Goal: Transaction & Acquisition: Book appointment/travel/reservation

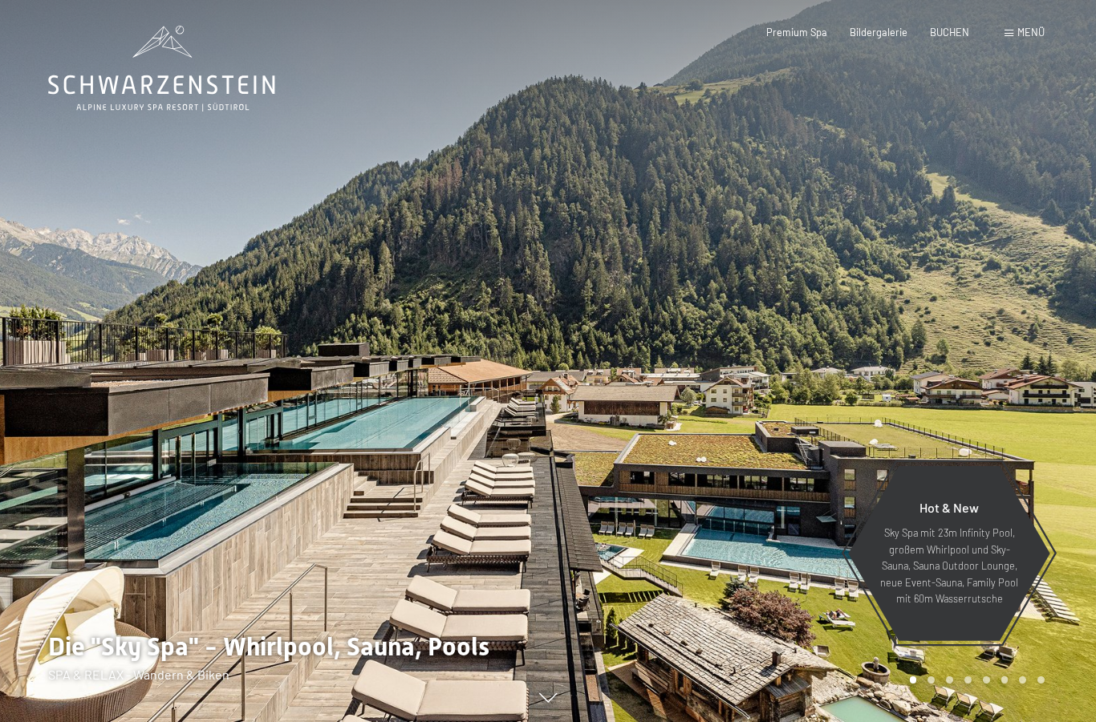
click at [945, 32] on span "BUCHEN" at bounding box center [949, 32] width 39 height 13
click at [953, 35] on span "BUCHEN" at bounding box center [949, 32] width 39 height 13
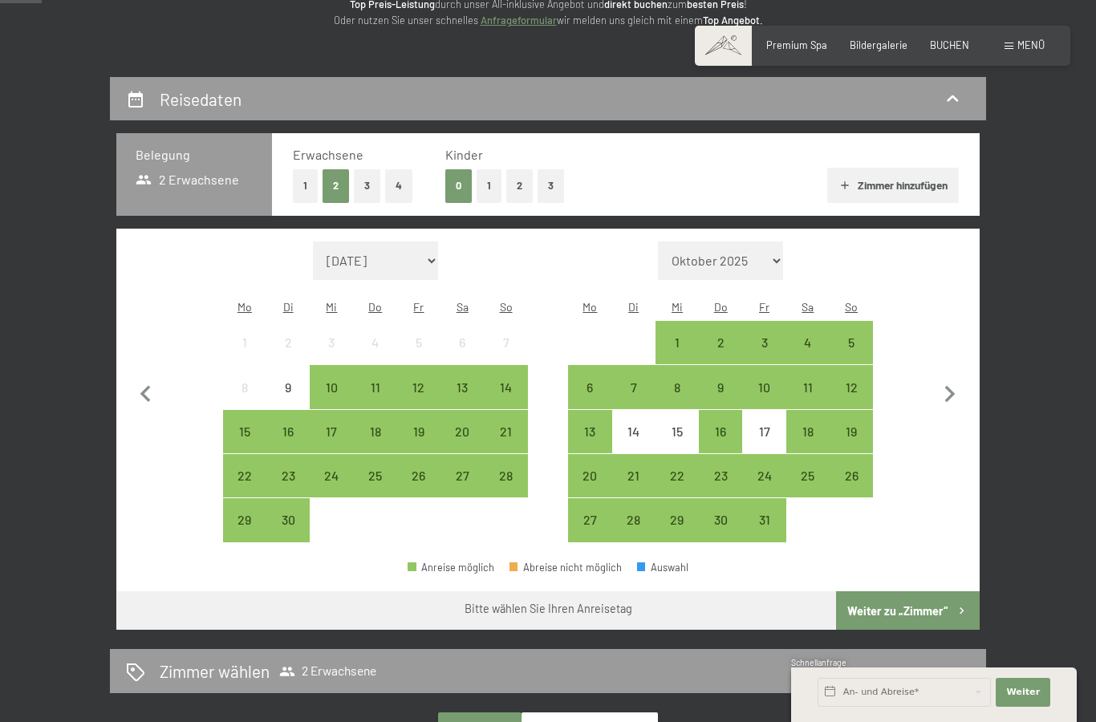
scroll to position [230, 0]
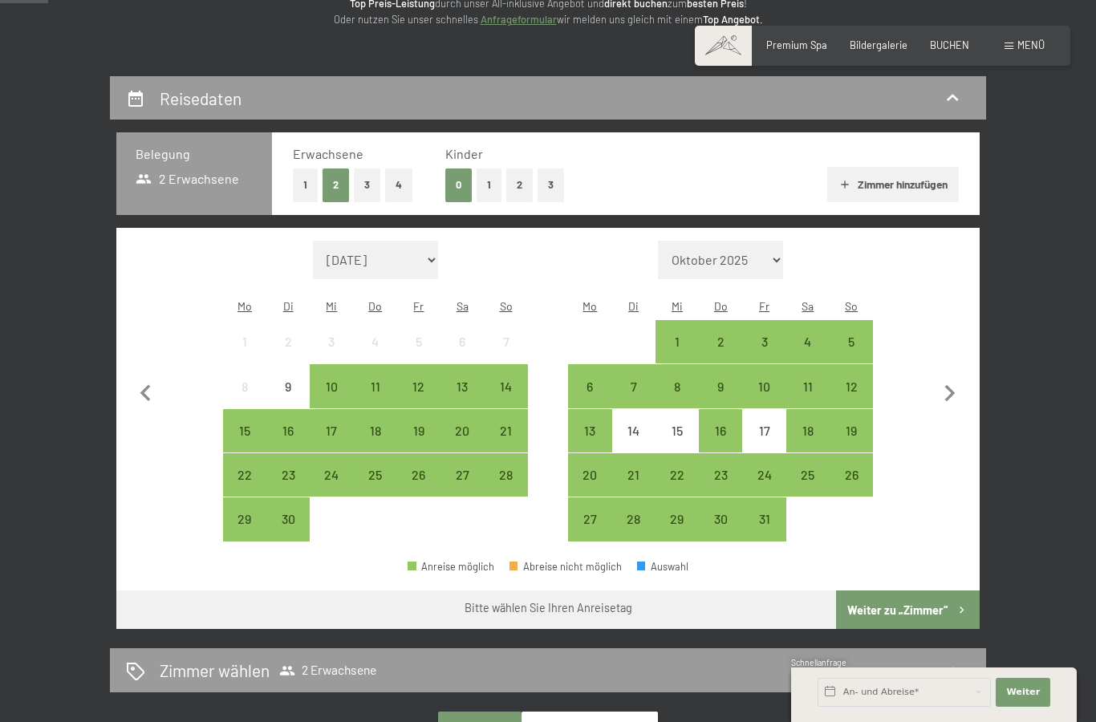
click at [945, 384] on icon "button" at bounding box center [950, 394] width 34 height 34
select select "[DATE]"
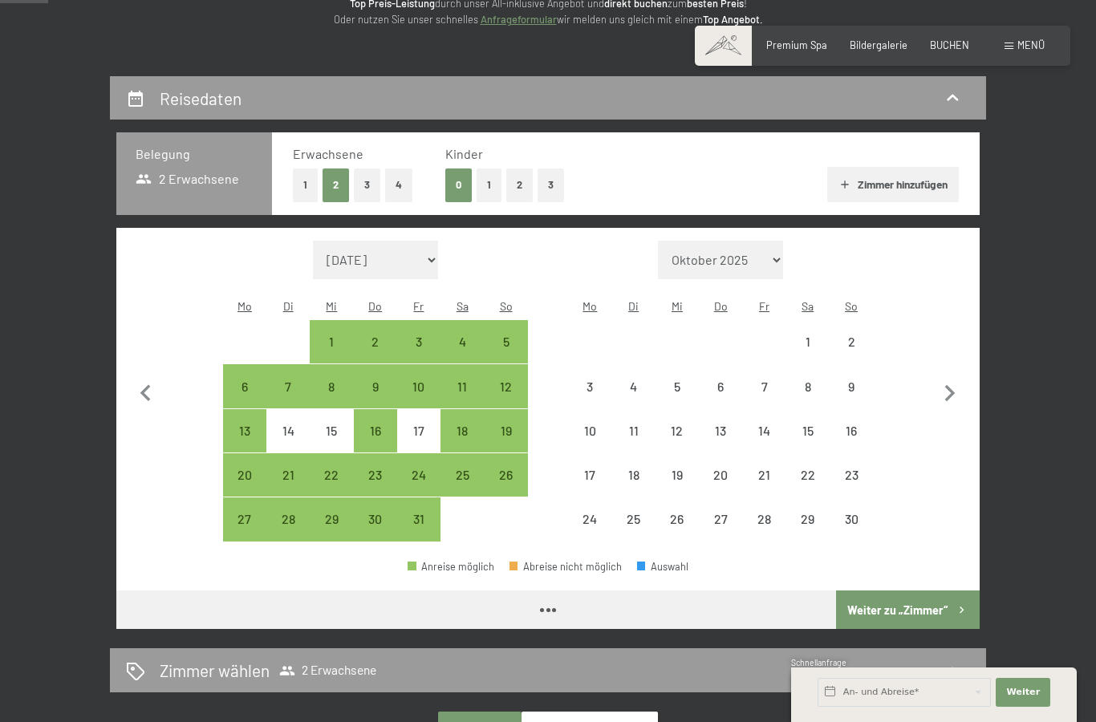
select select "[DATE]"
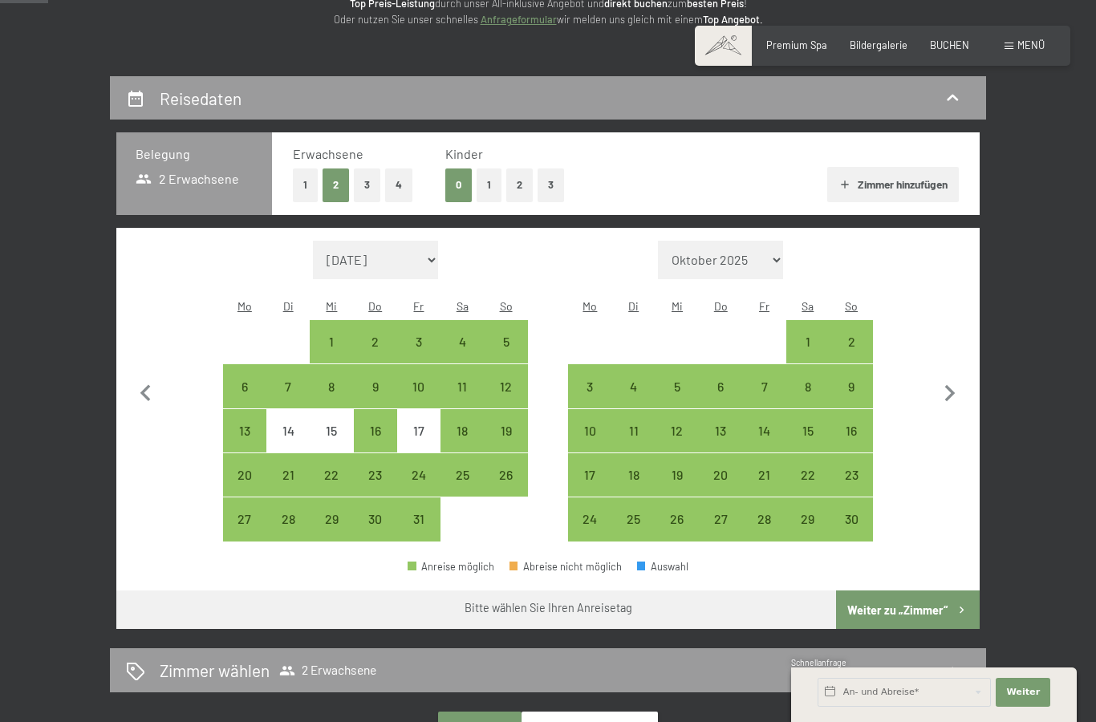
click at [801, 424] on div "15" at bounding box center [808, 444] width 40 height 40
select select "[DATE]"
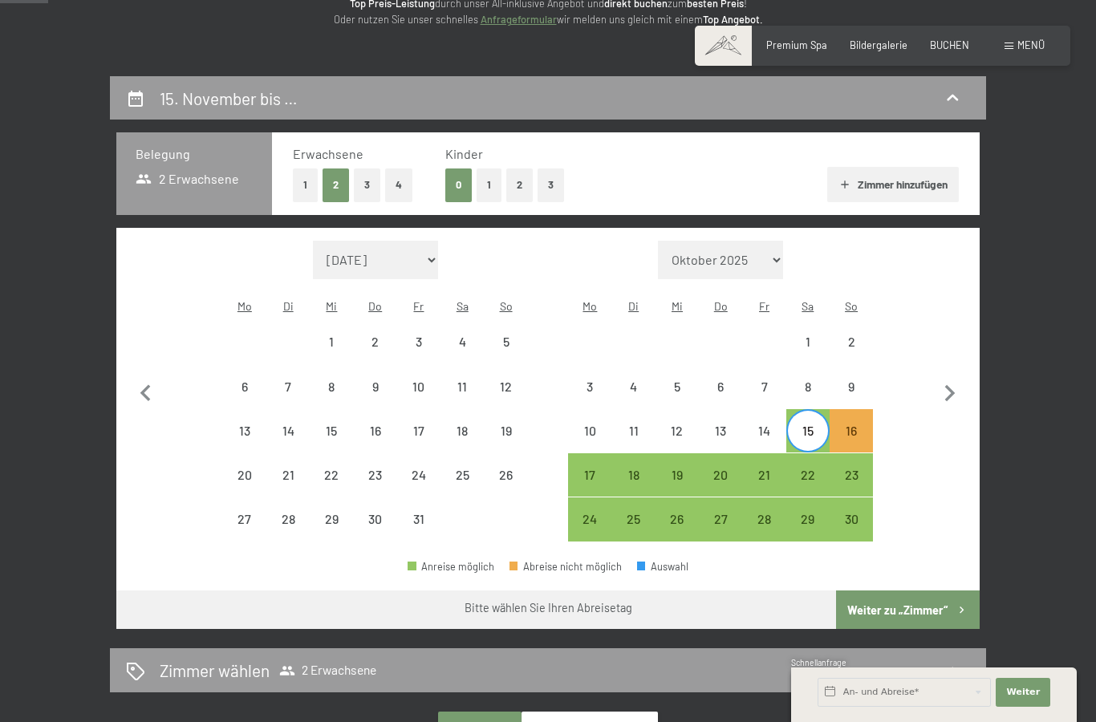
click at [589, 468] on div "17" at bounding box center [590, 488] width 40 height 40
select select "[DATE]"
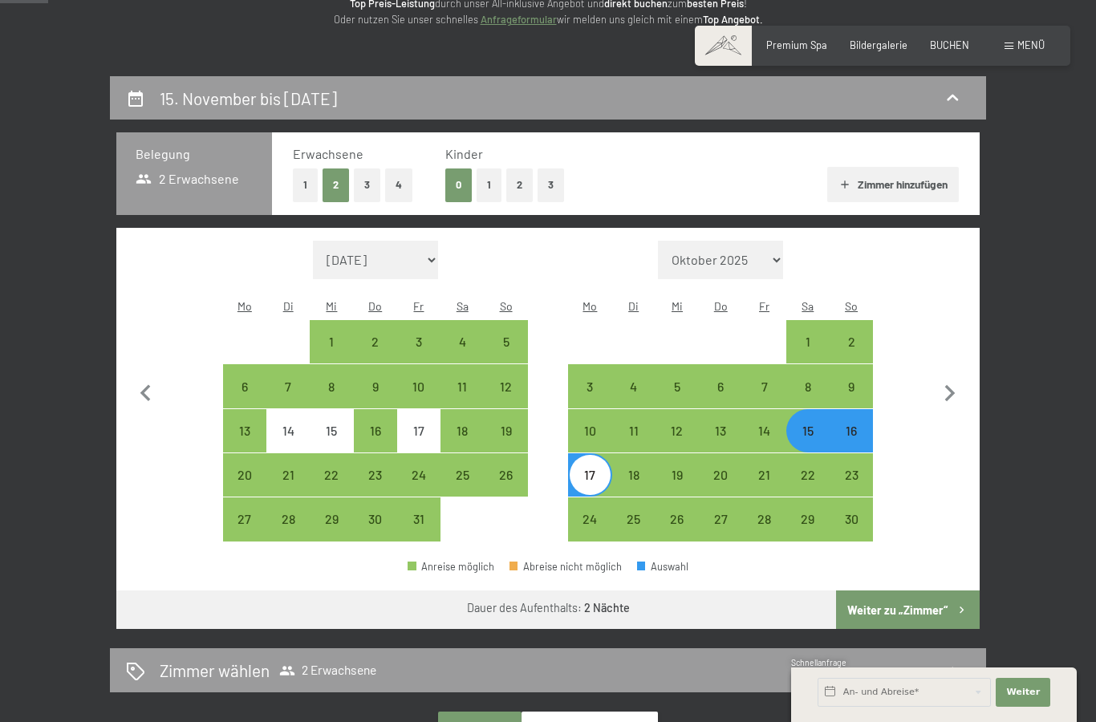
click at [926, 600] on button "Weiter zu „Zimmer“" at bounding box center [908, 609] width 144 height 39
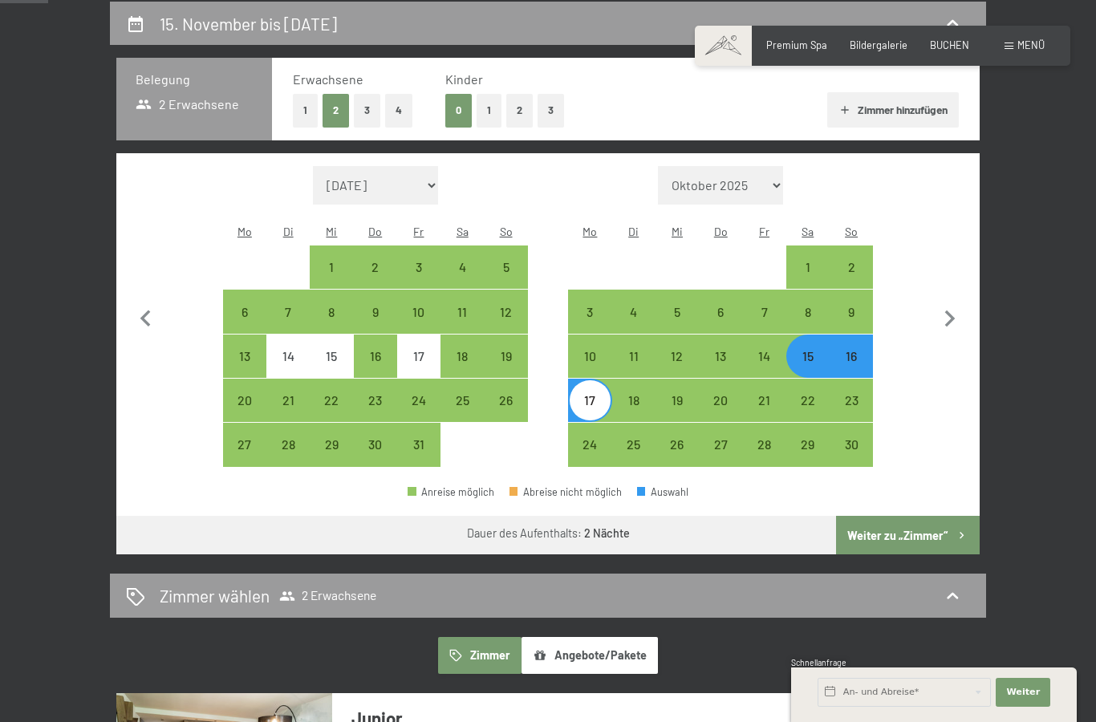
select select "[DATE]"
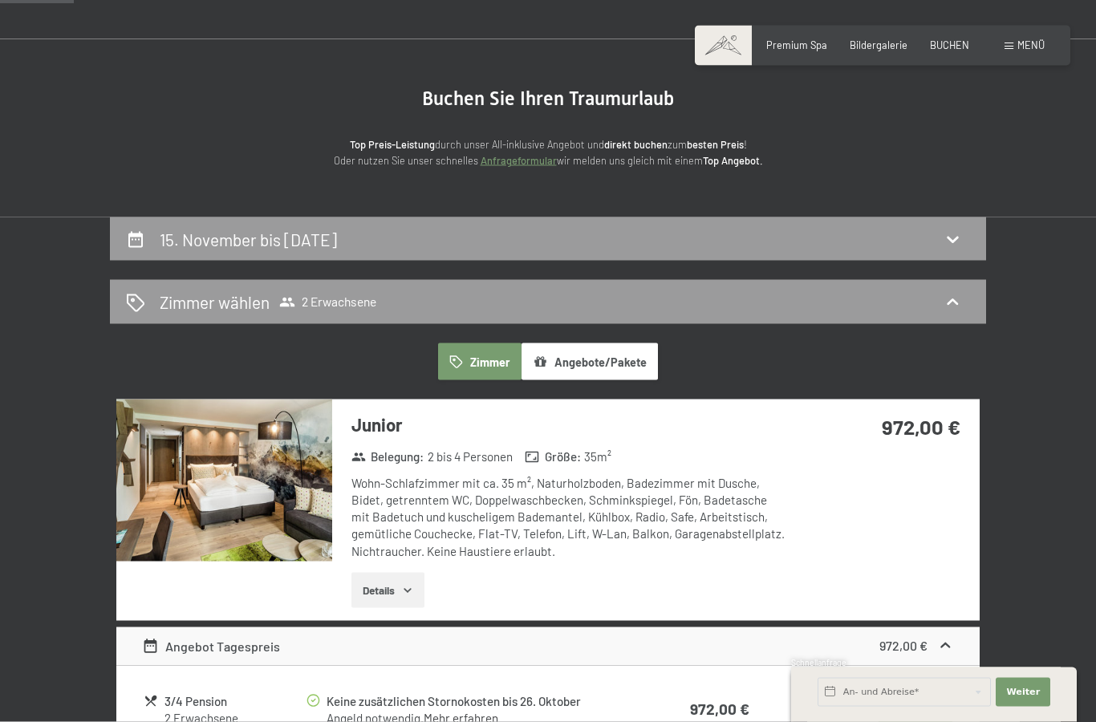
scroll to position [0, 0]
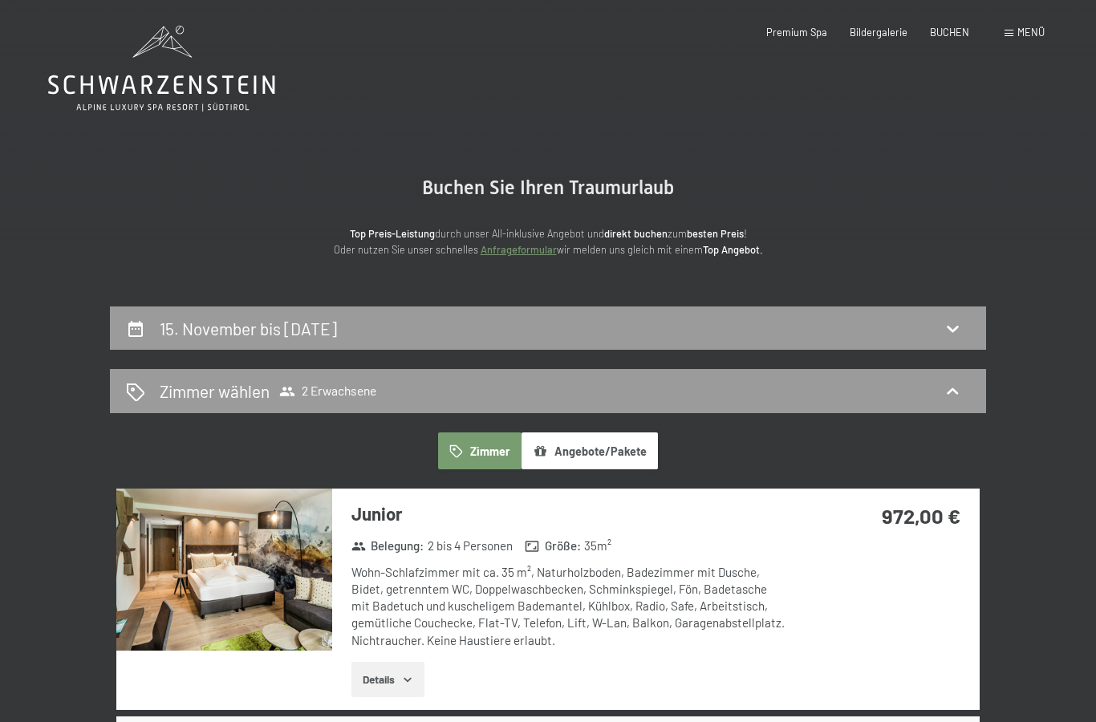
click at [185, 329] on h2 "15. November bis [DATE]" at bounding box center [248, 328] width 177 height 20
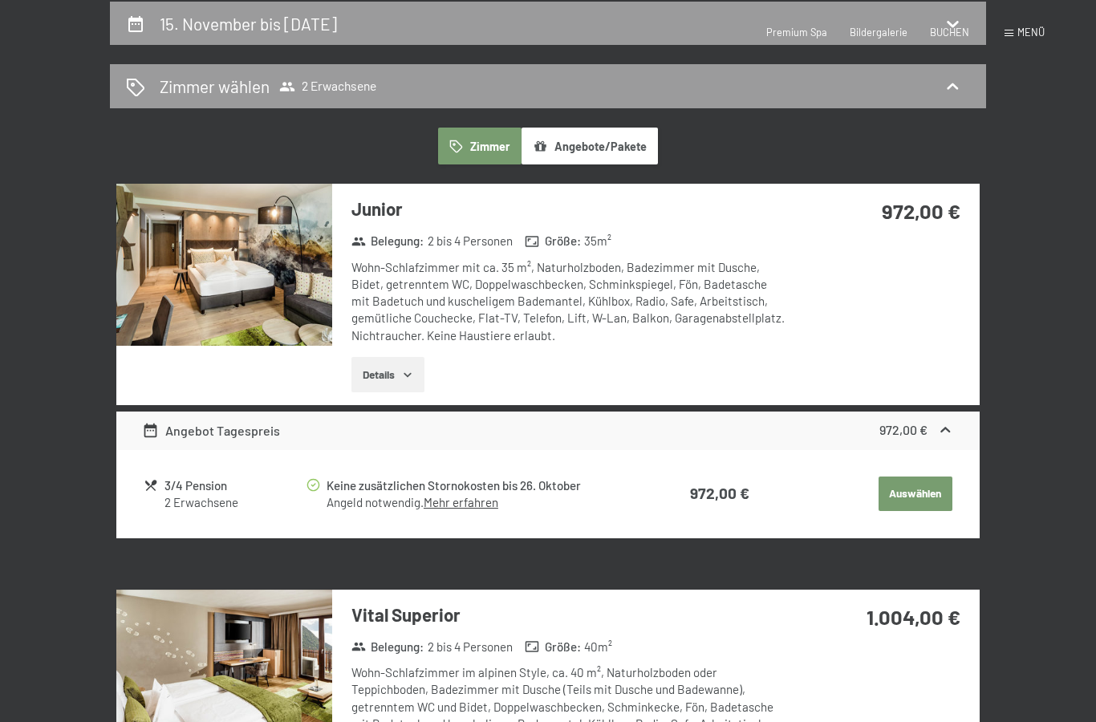
select select "[DATE]"
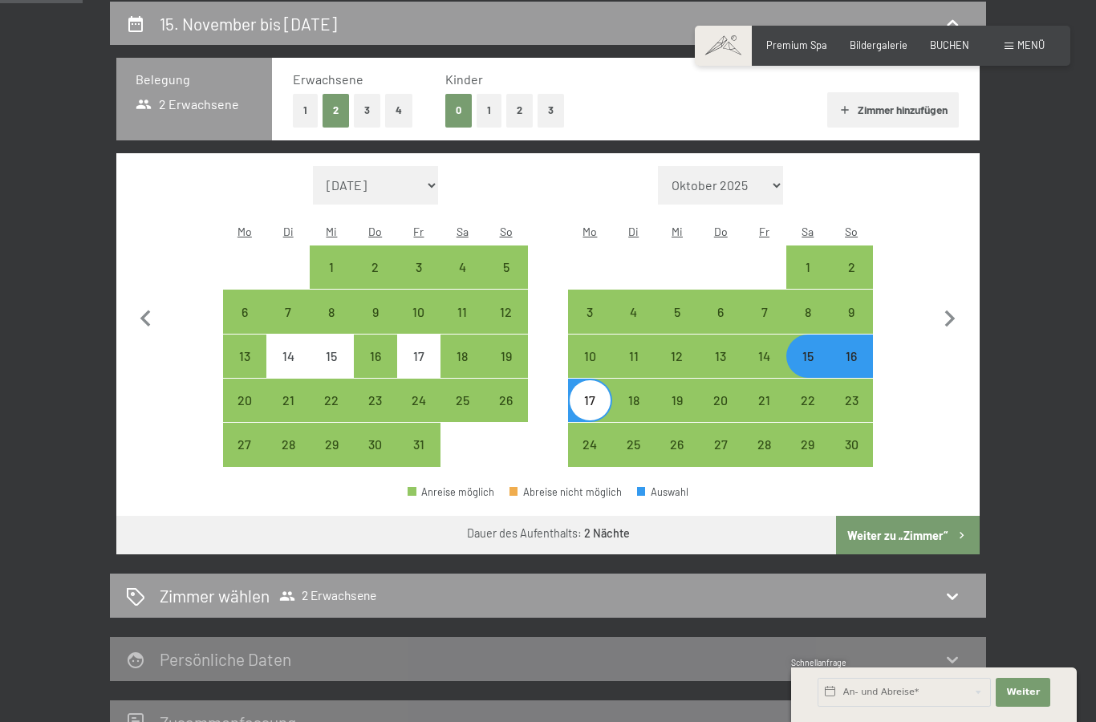
click at [770, 306] on div "7" at bounding box center [764, 326] width 40 height 40
select select "[DATE]"
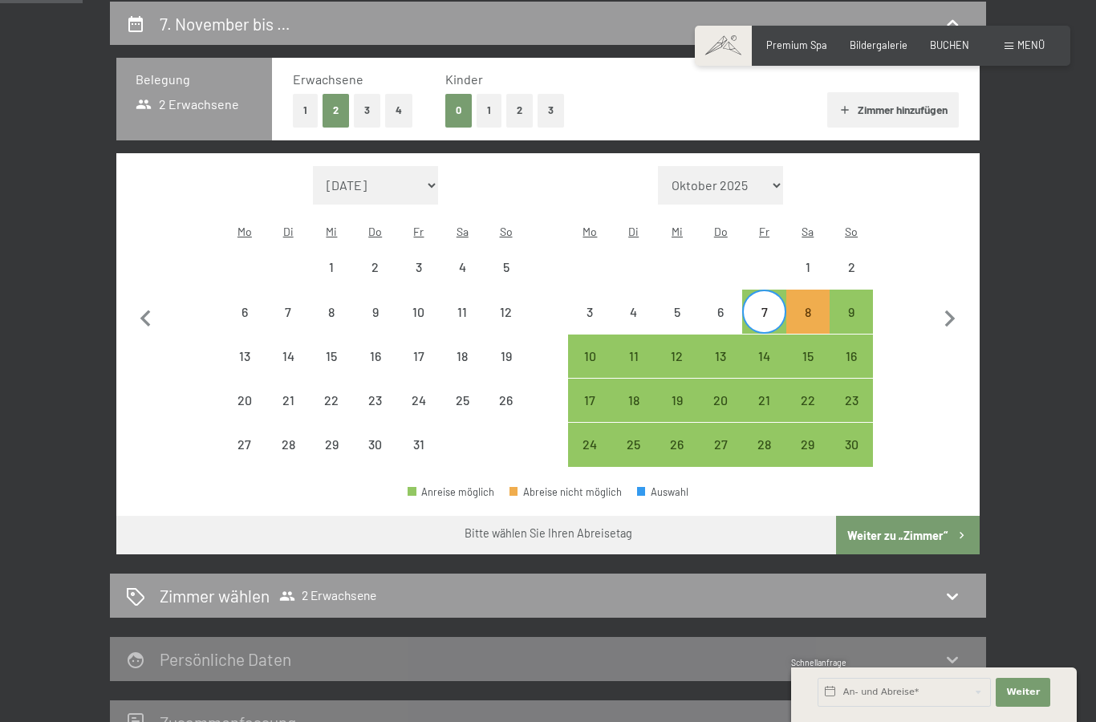
click at [849, 306] on div "9" at bounding box center [851, 326] width 40 height 40
select select "[DATE]"
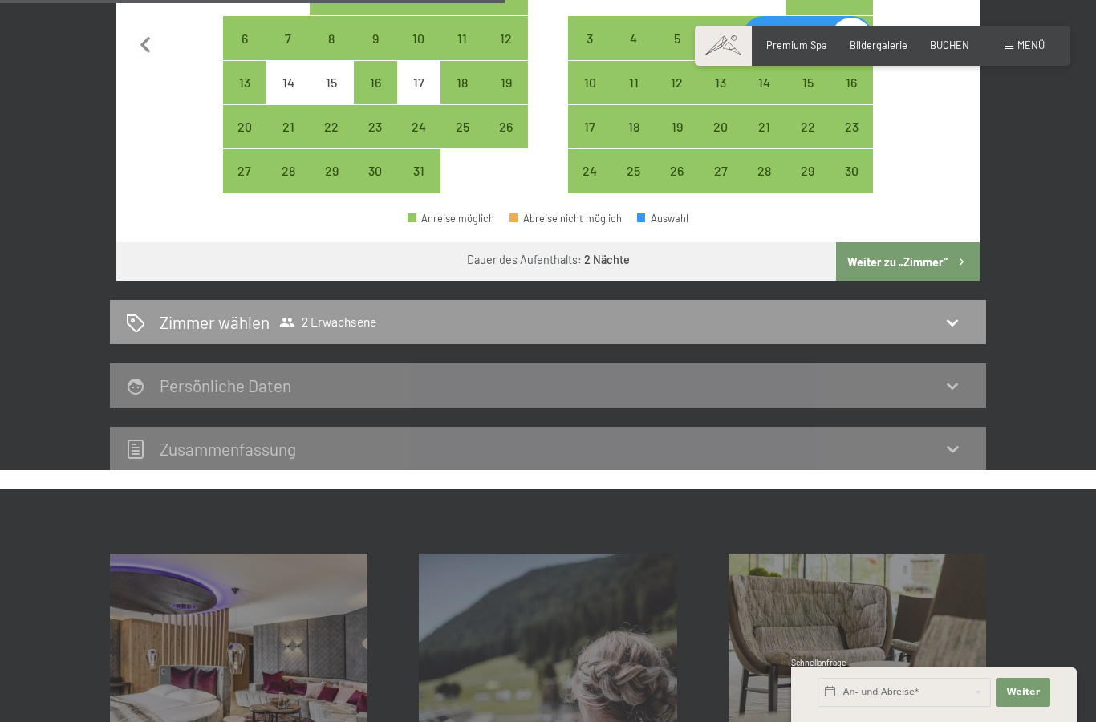
click at [927, 242] on button "Weiter zu „Zimmer“" at bounding box center [908, 261] width 144 height 39
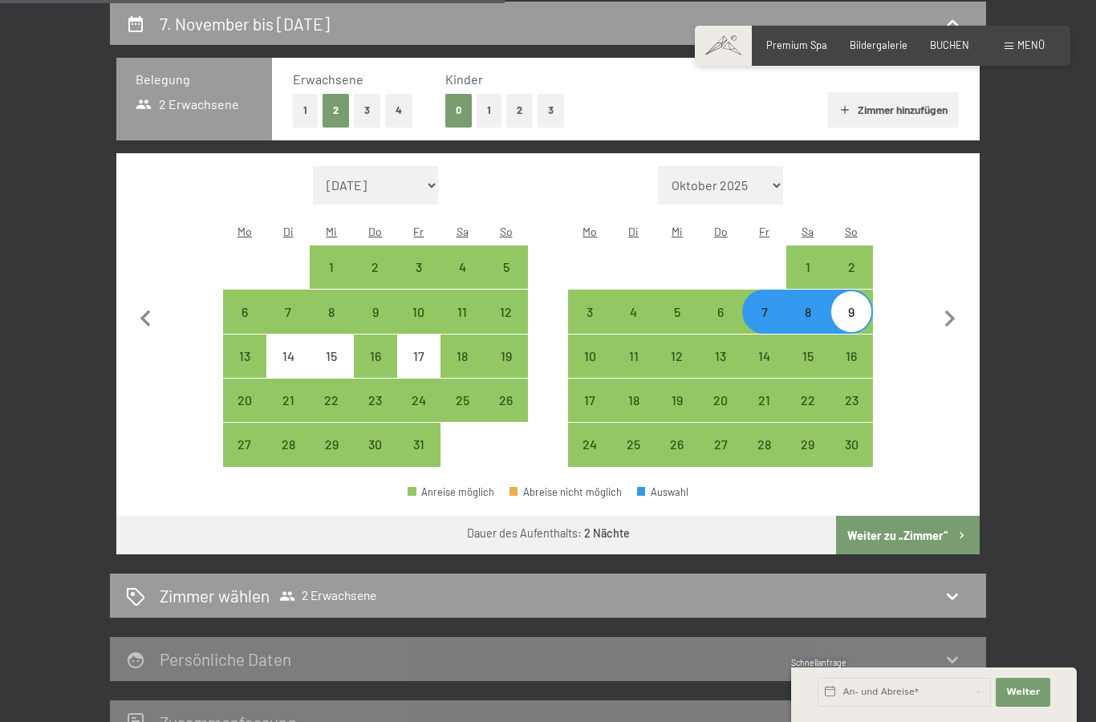
select select "[DATE]"
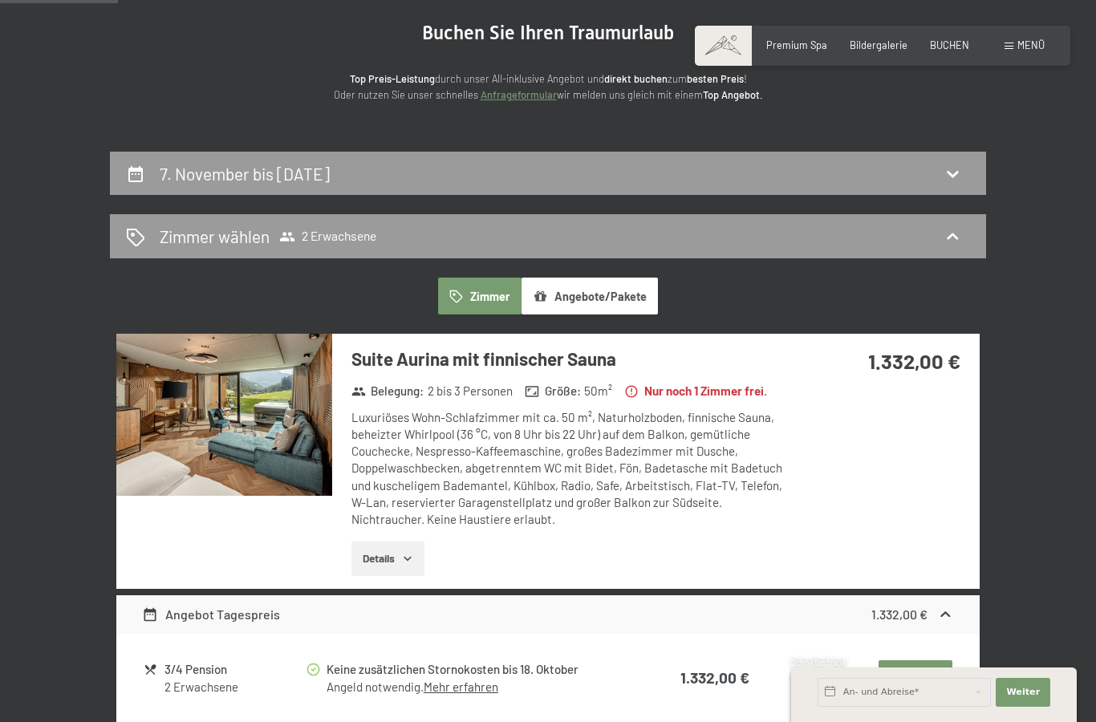
scroll to position [155, 0]
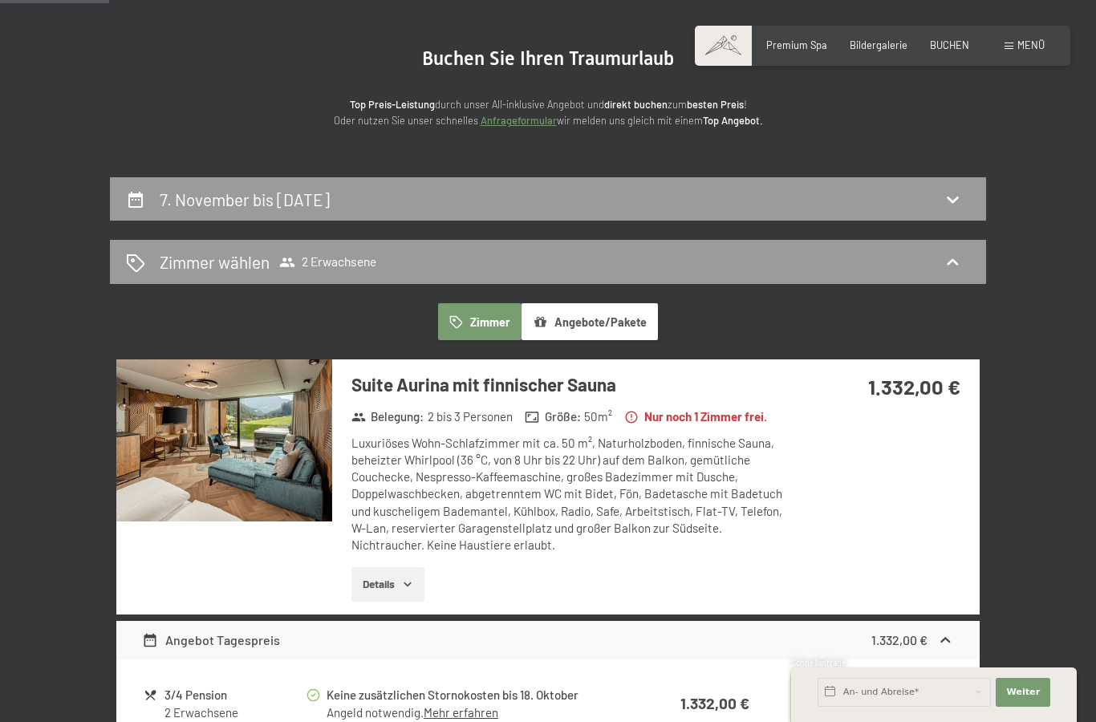
click at [943, 201] on div "7. November bis [DATE]" at bounding box center [548, 199] width 844 height 23
select select "[DATE]"
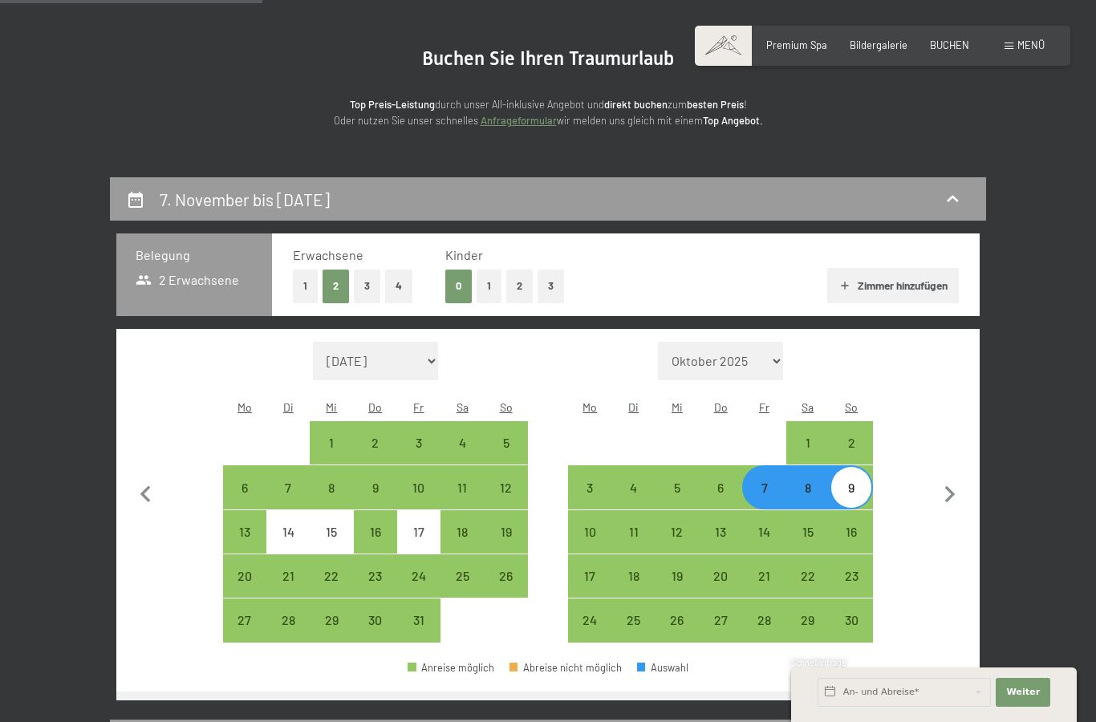
scroll to position [305, 0]
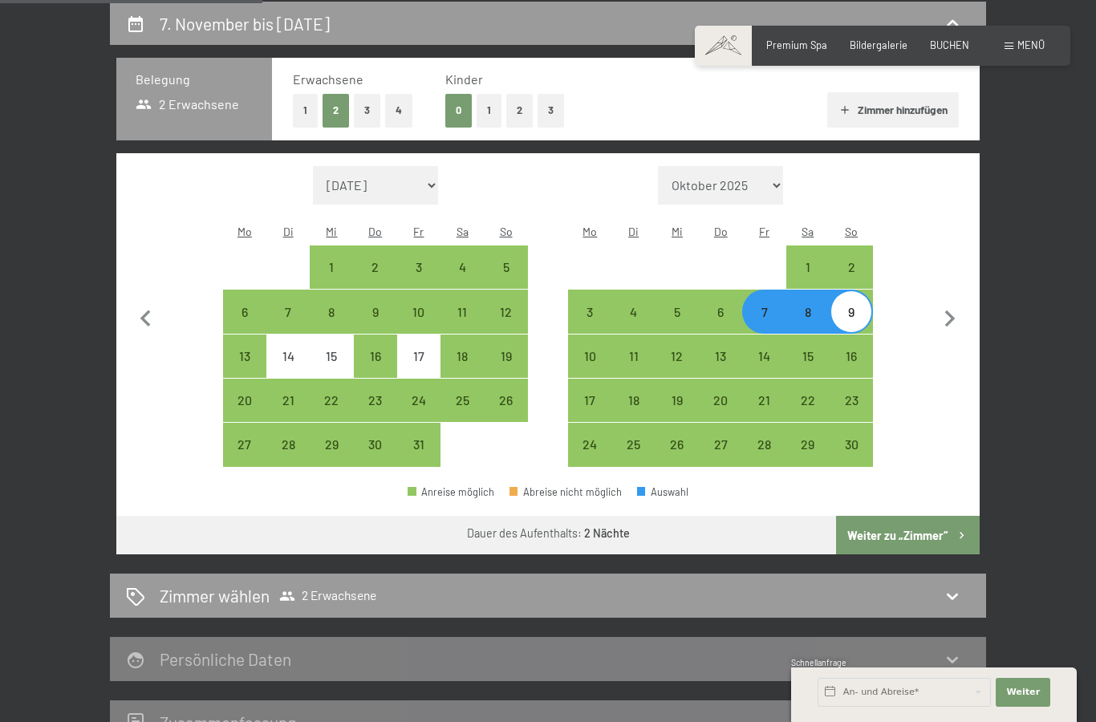
click at [768, 350] on div "14" at bounding box center [764, 370] width 40 height 40
select select "[DATE]"
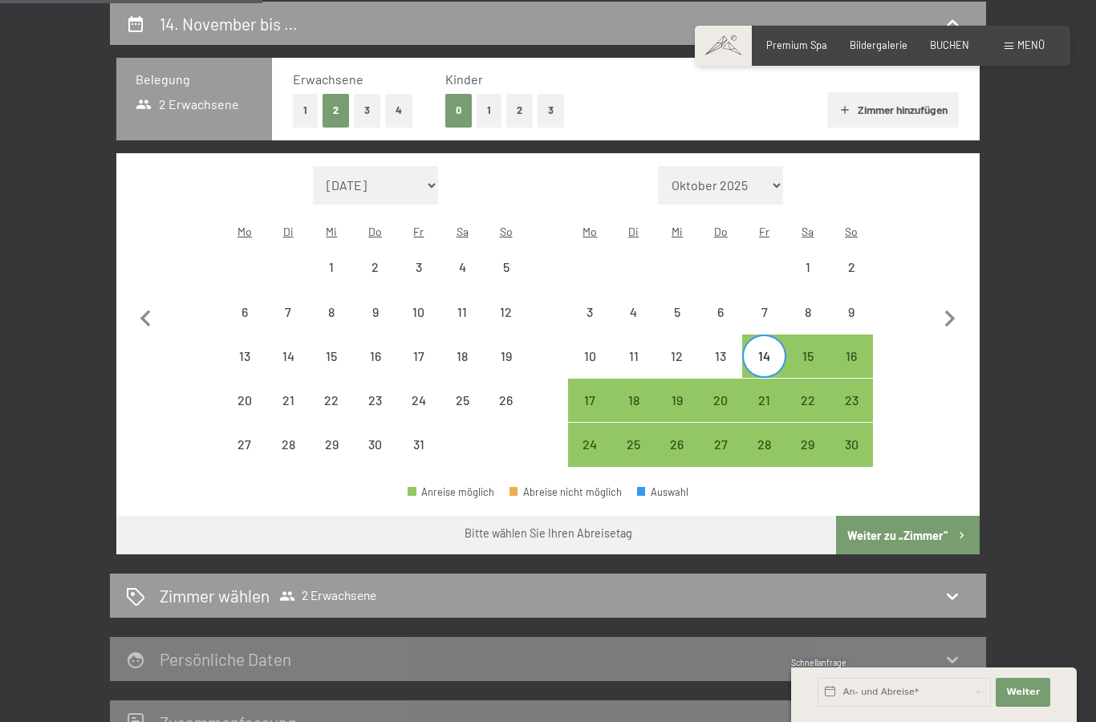
click at [858, 350] on div "16" at bounding box center [851, 370] width 40 height 40
select select "[DATE]"
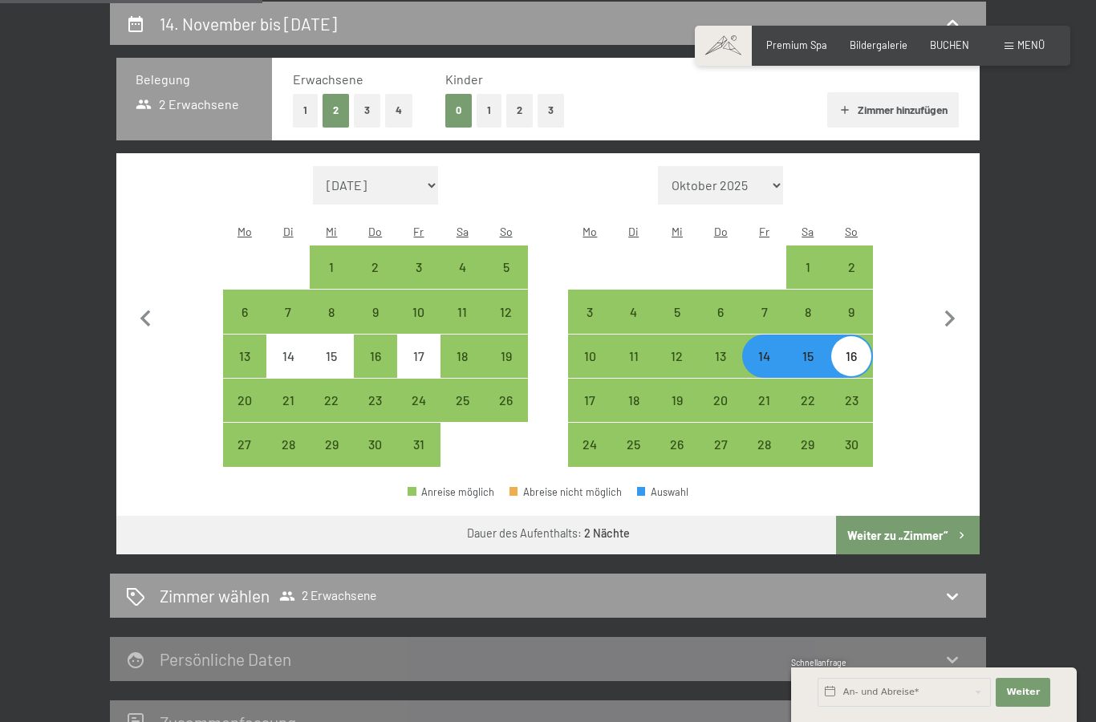
click at [914, 516] on button "Weiter zu „Zimmer“" at bounding box center [908, 535] width 144 height 39
select select "[DATE]"
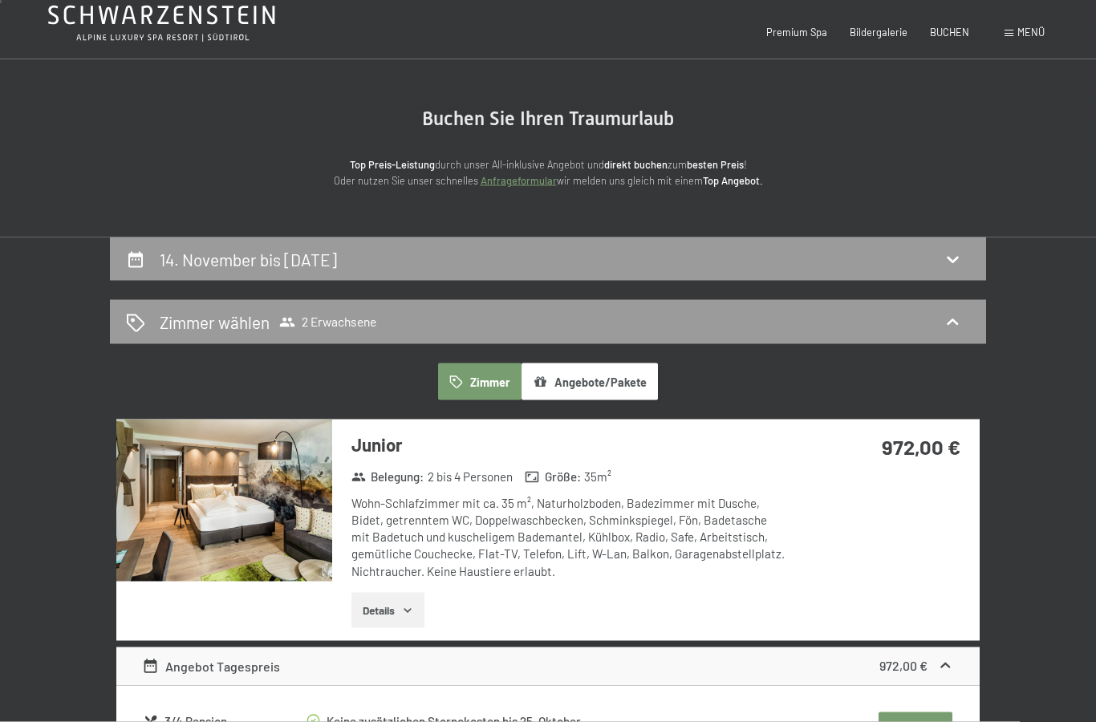
scroll to position [0, 0]
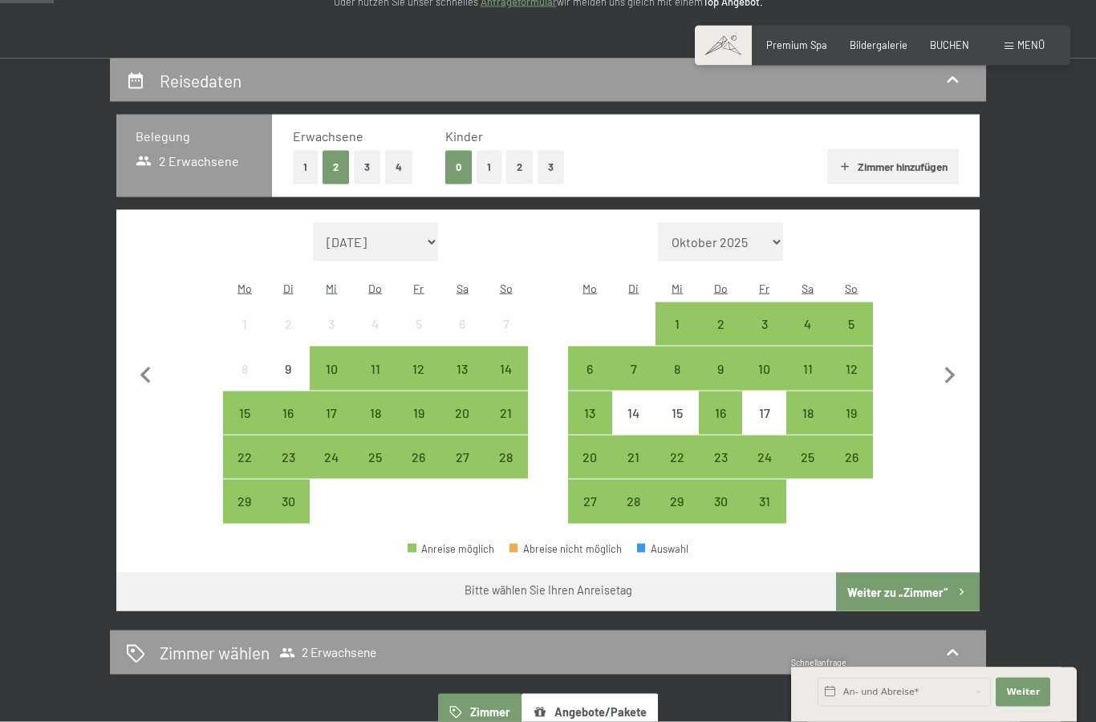
scroll to position [257, 0]
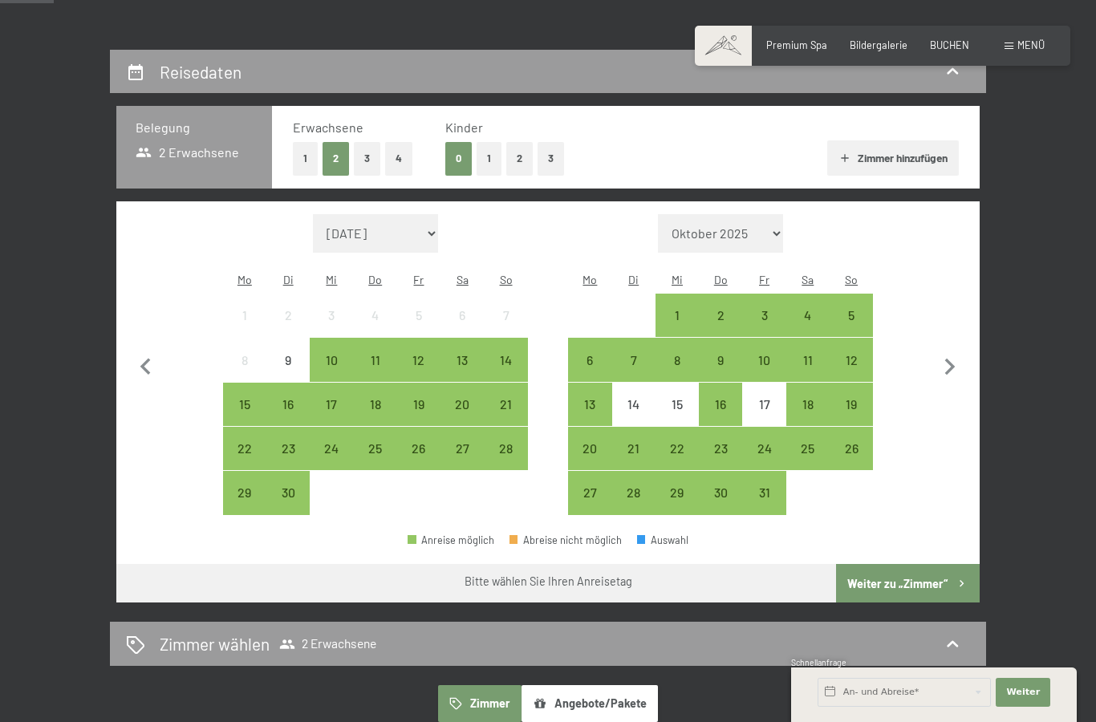
click at [951, 362] on icon "button" at bounding box center [950, 368] width 34 height 34
select select "[DATE]"
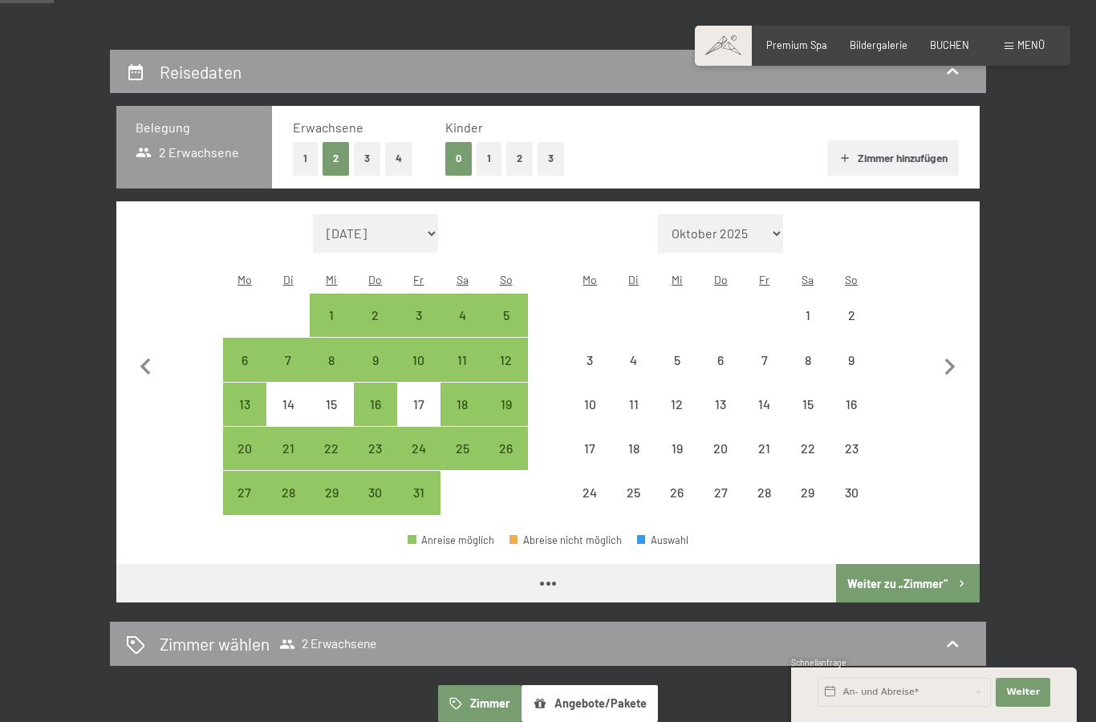
select select "[DATE]"
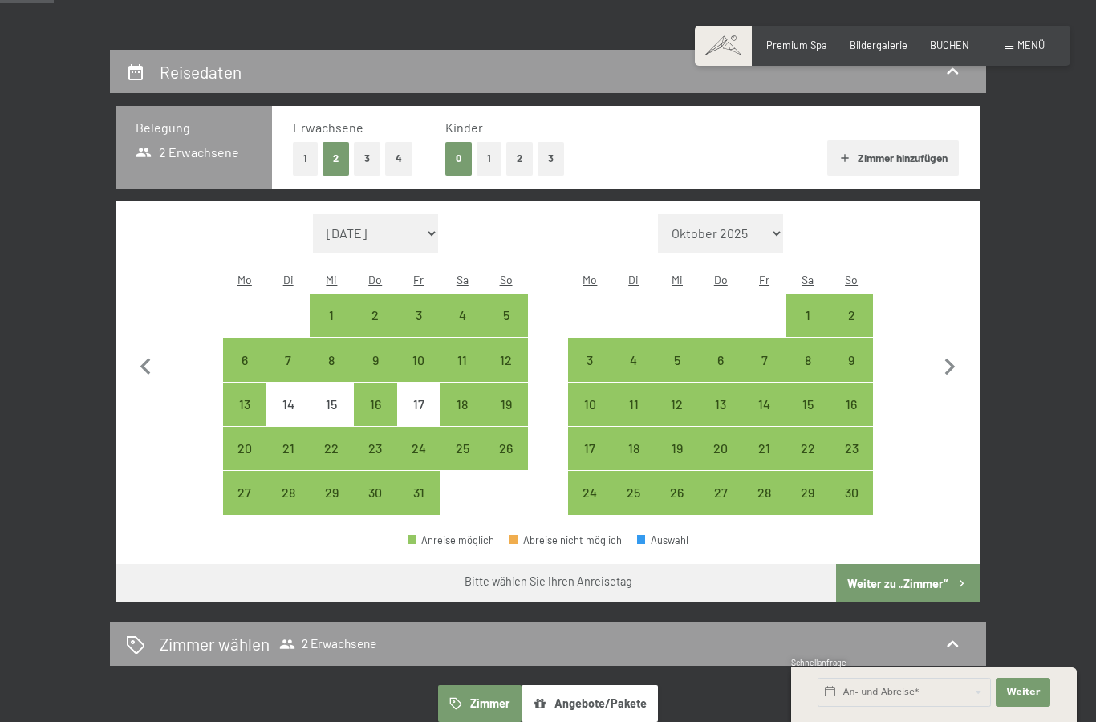
click at [675, 398] on div "12" at bounding box center [677, 418] width 40 height 40
select select "[DATE]"
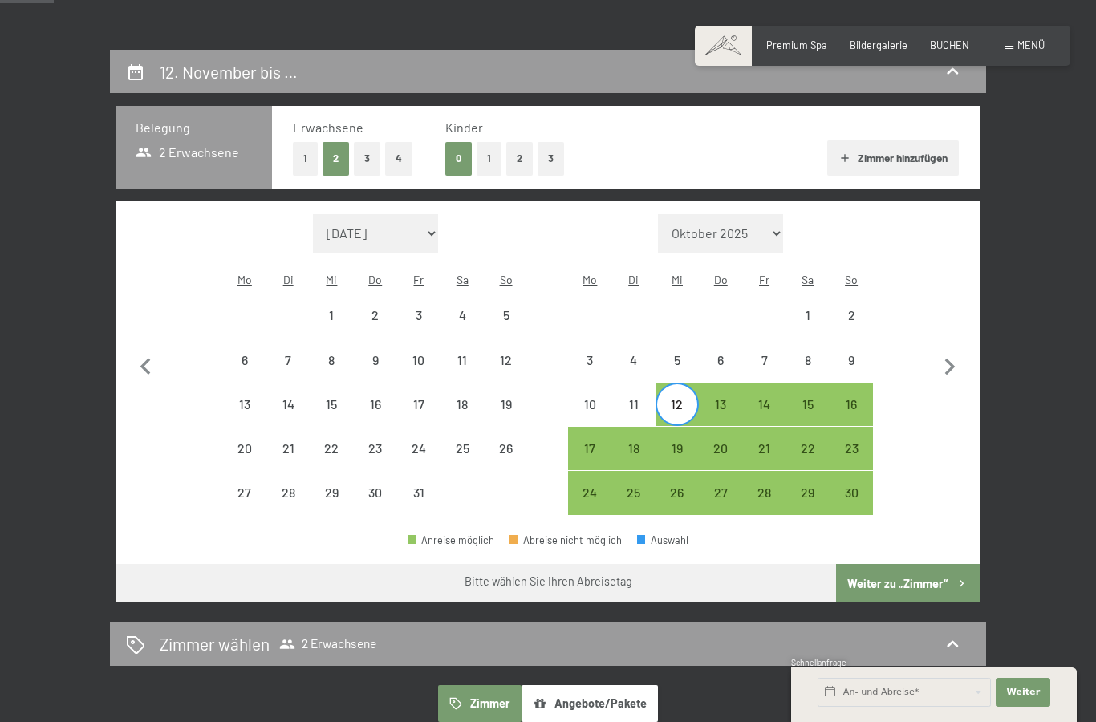
click at [764, 398] on div "14" at bounding box center [764, 418] width 40 height 40
select select "[DATE]"
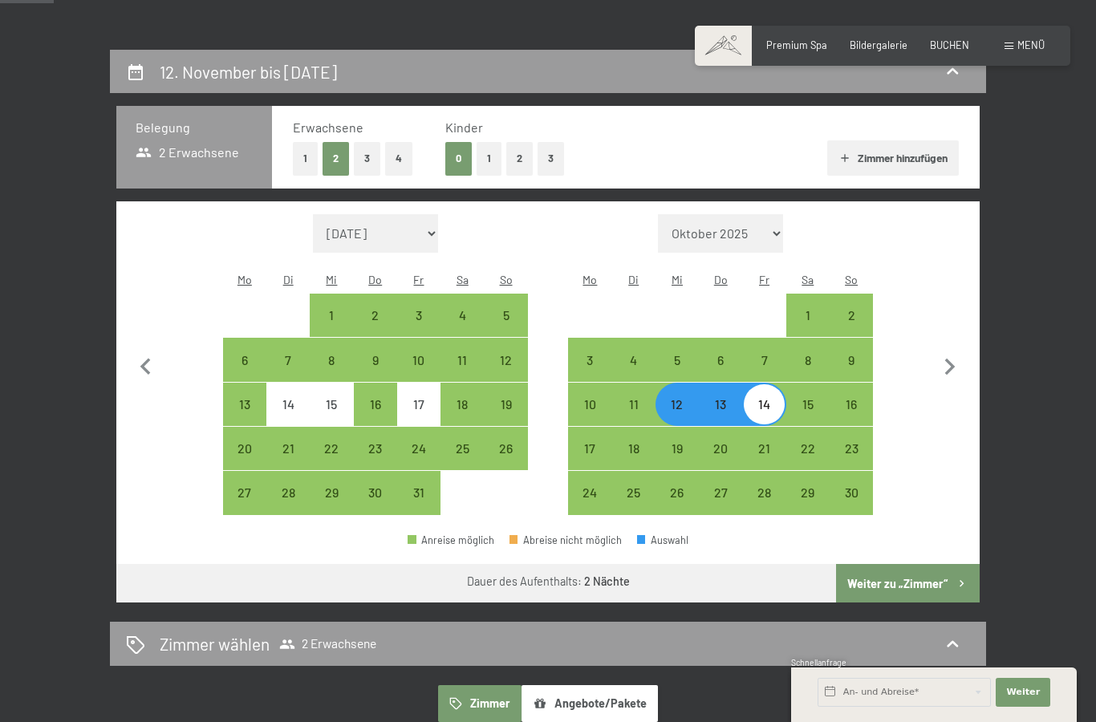
click at [932, 569] on button "Weiter zu „Zimmer“" at bounding box center [908, 583] width 144 height 39
select select "[DATE]"
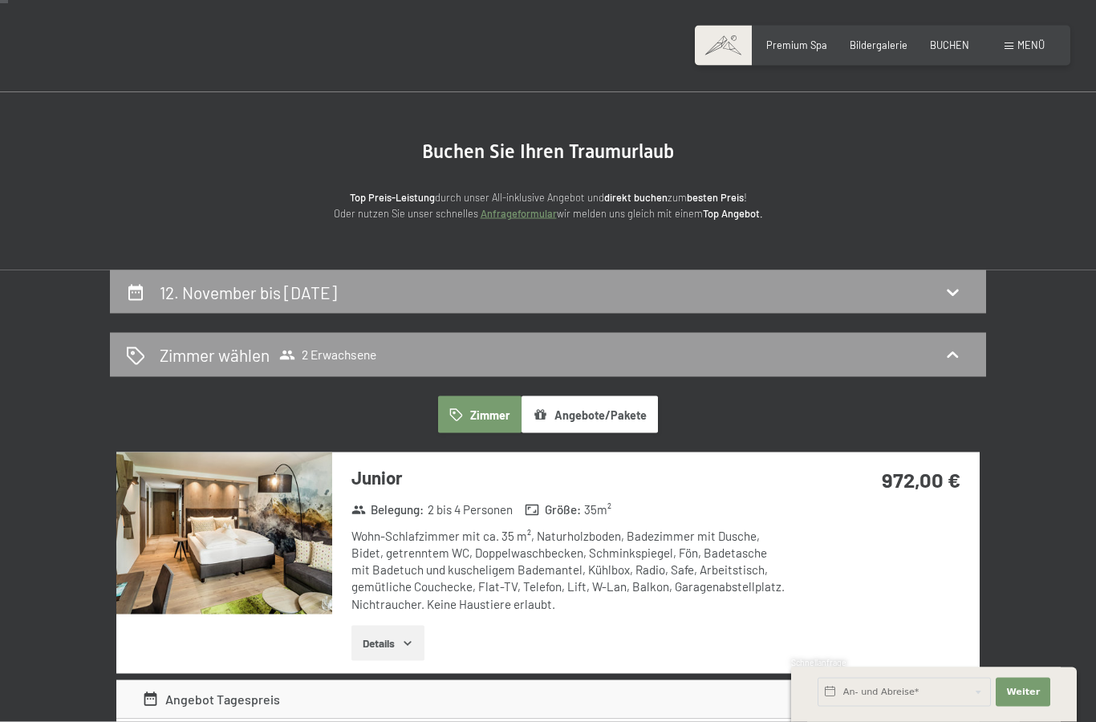
scroll to position [0, 0]
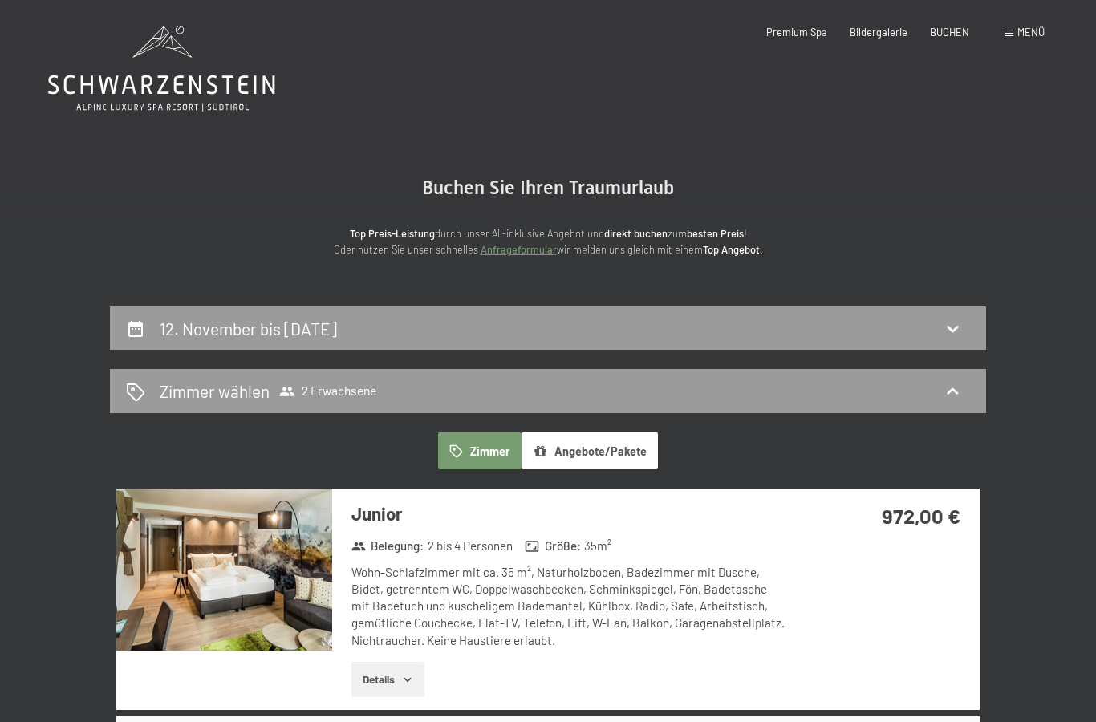
click at [337, 336] on h2 "12. November bis 14. November 2025" at bounding box center [248, 328] width 177 height 20
select select "[DATE]"
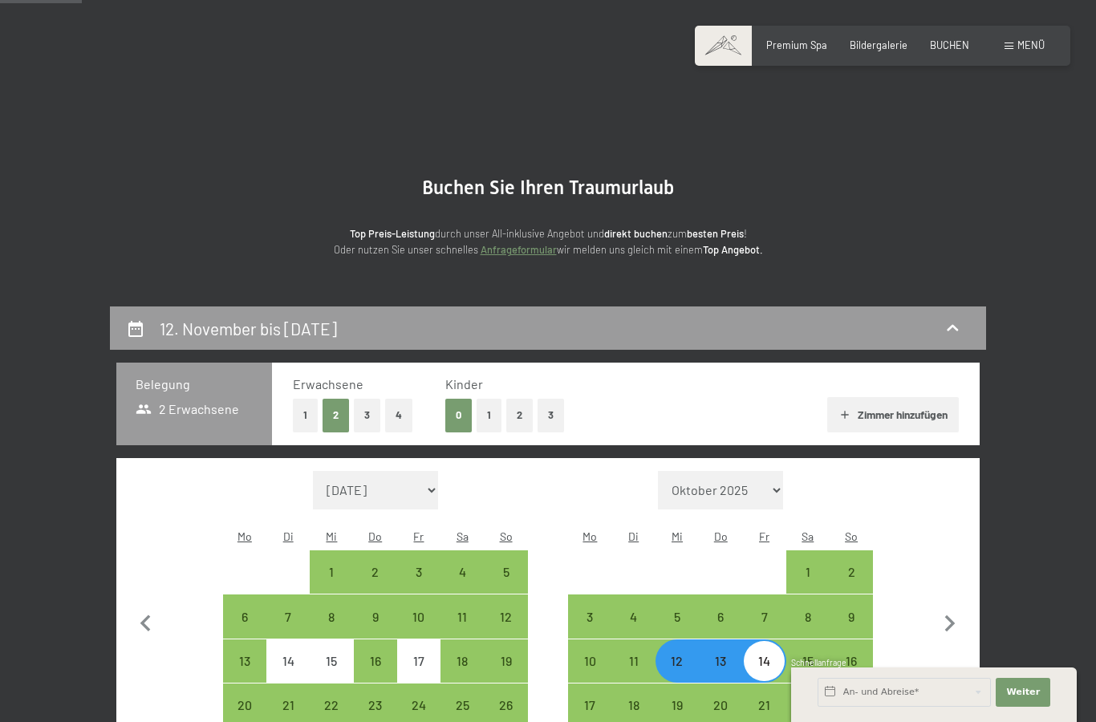
scroll to position [305, 0]
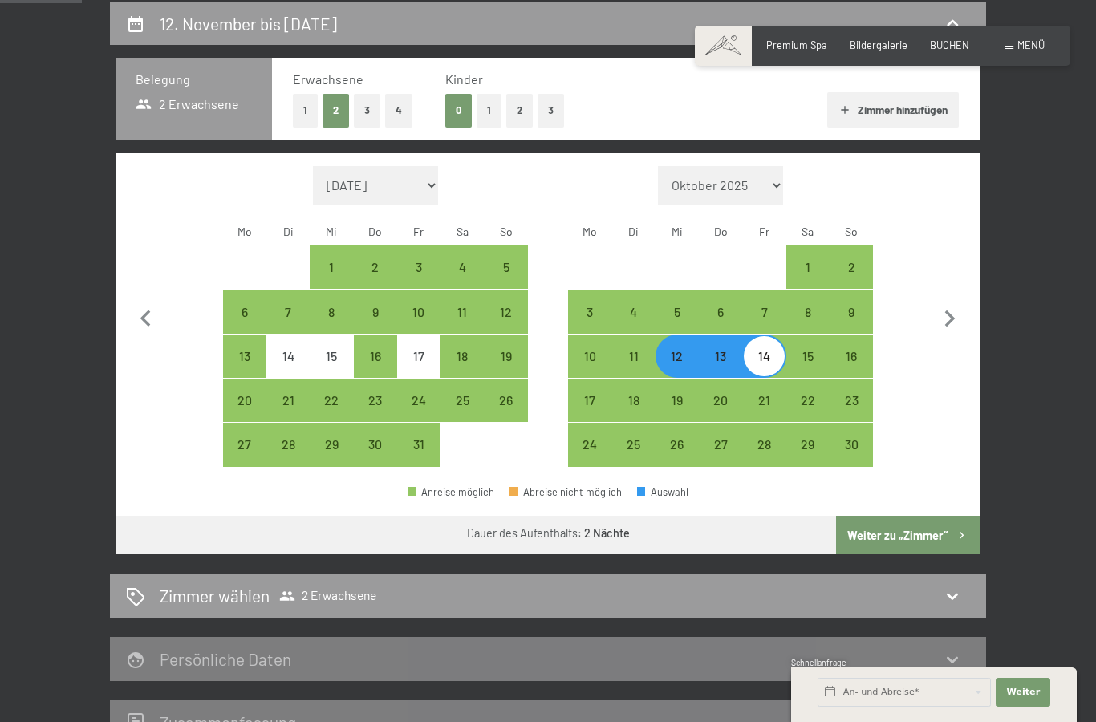
click at [679, 394] on div "19" at bounding box center [677, 414] width 40 height 40
select select "[DATE]"
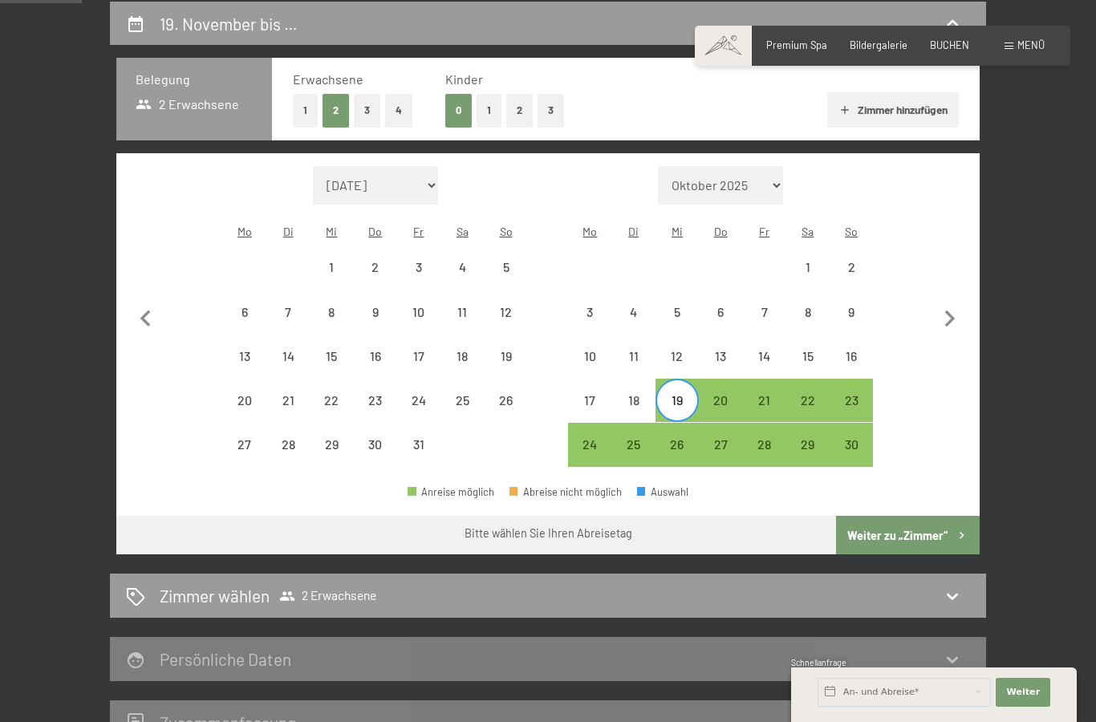
click at [580, 350] on div "10" at bounding box center [590, 370] width 40 height 40
select select "[DATE]"
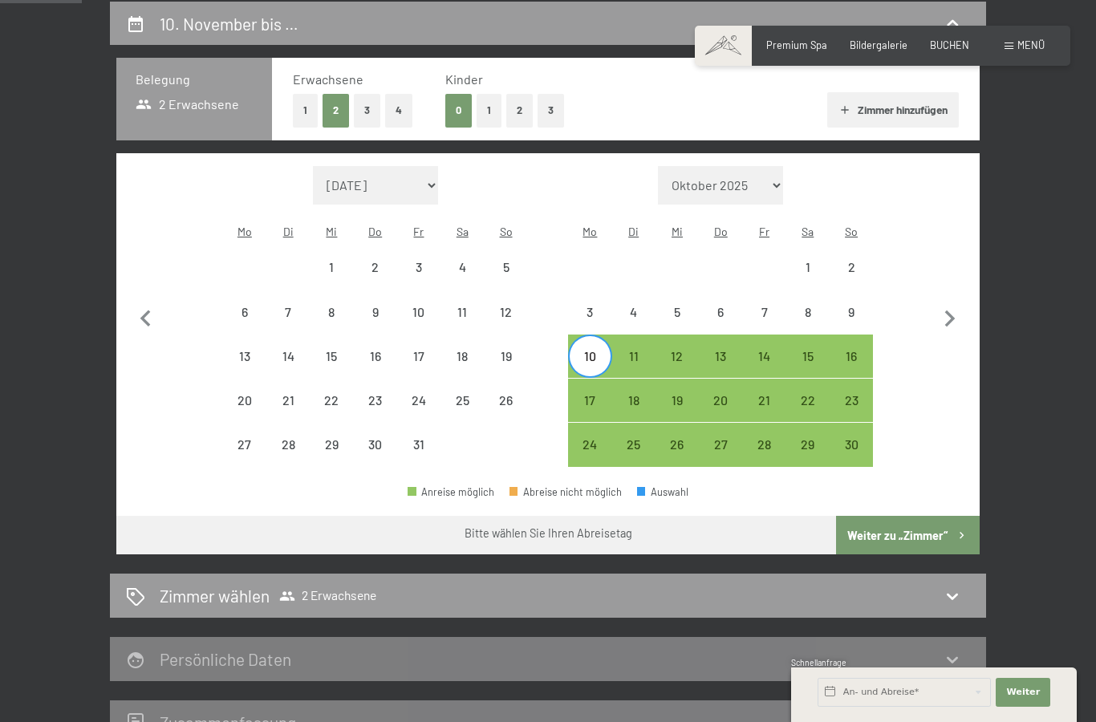
click at [668, 350] on div "12" at bounding box center [677, 370] width 40 height 40
select select "[DATE]"
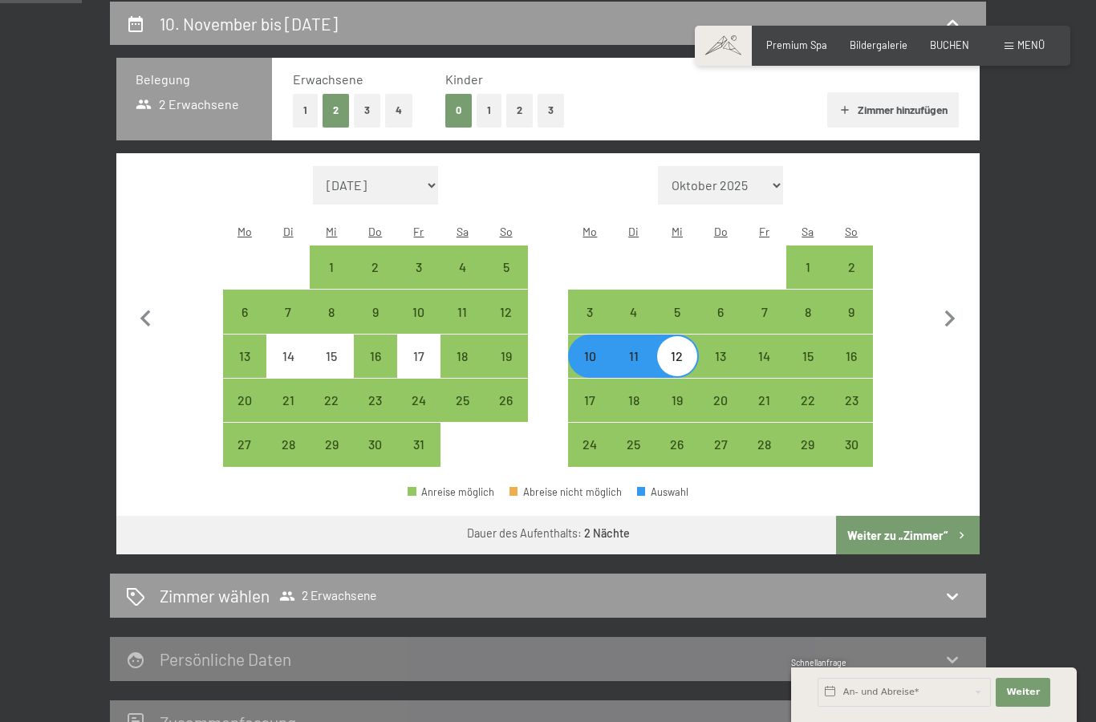
click at [926, 517] on button "Weiter zu „Zimmer“" at bounding box center [908, 535] width 144 height 39
select select "[DATE]"
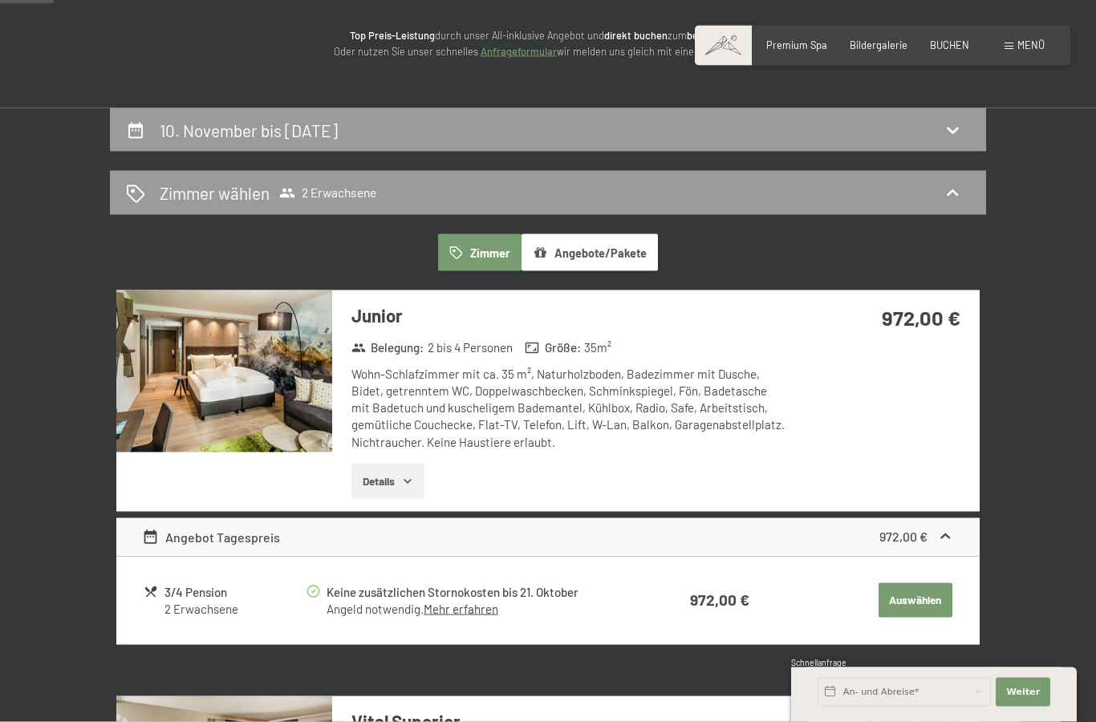
scroll to position [171, 0]
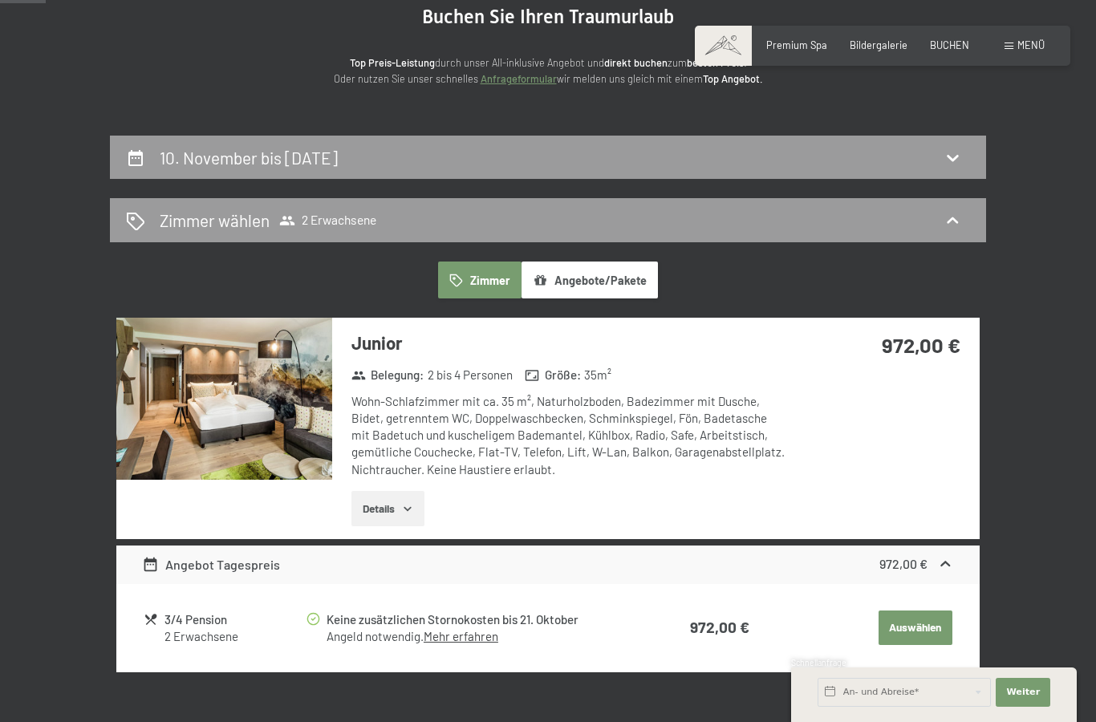
click at [703, 162] on div "10. November bis 12. November 2025" at bounding box center [548, 157] width 844 height 23
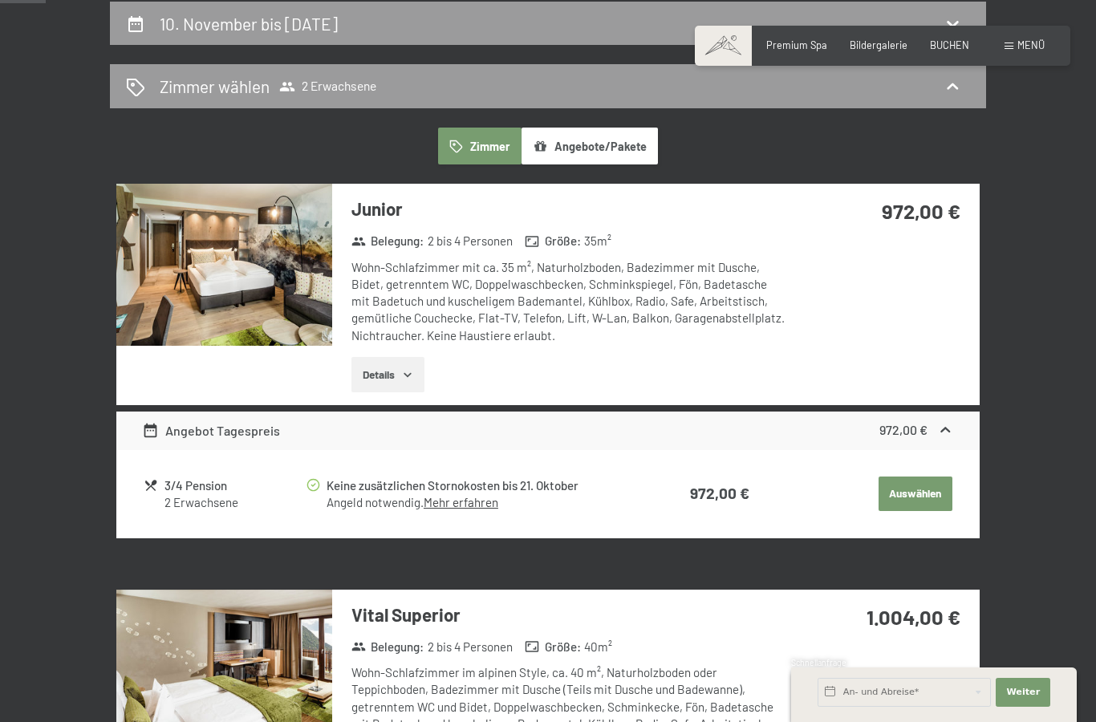
select select "[DATE]"
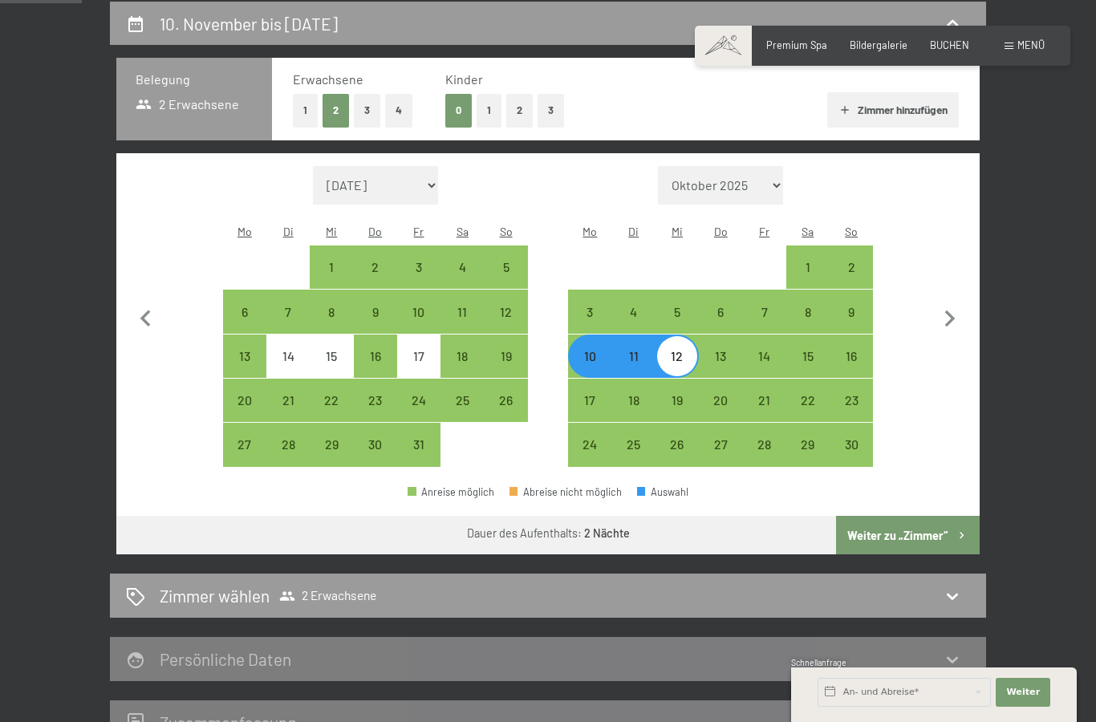
click at [422, 394] on div "24" at bounding box center [419, 414] width 40 height 40
select select "[DATE]"
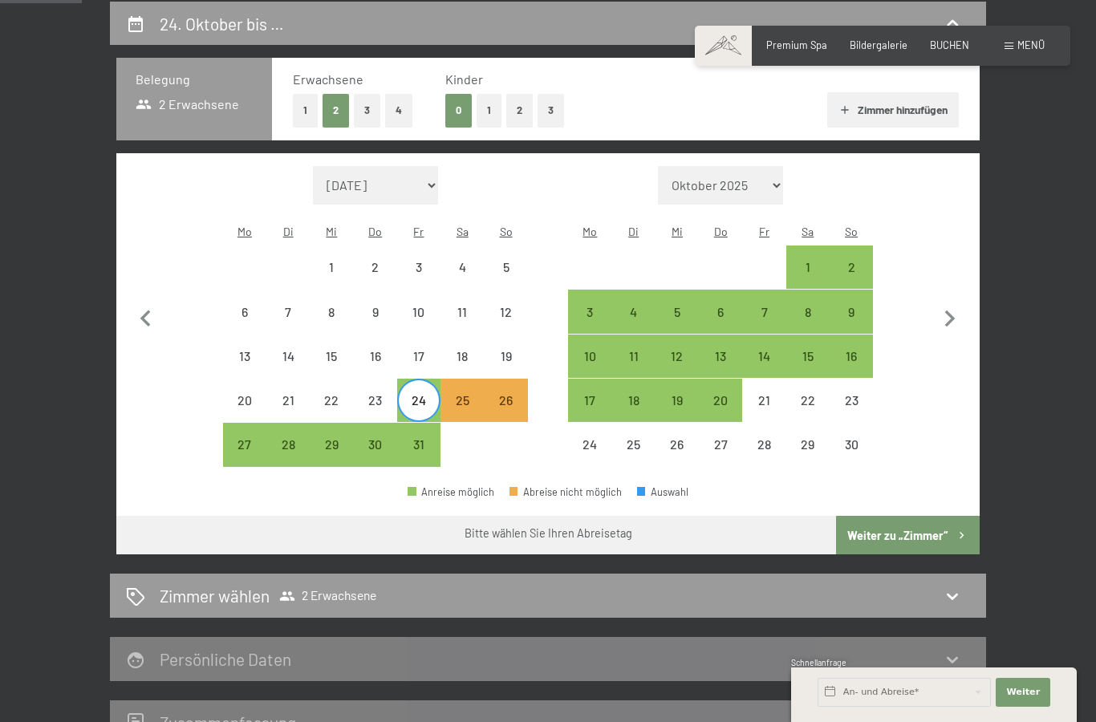
click at [505, 394] on div "26" at bounding box center [505, 414] width 40 height 40
select select "[DATE]"
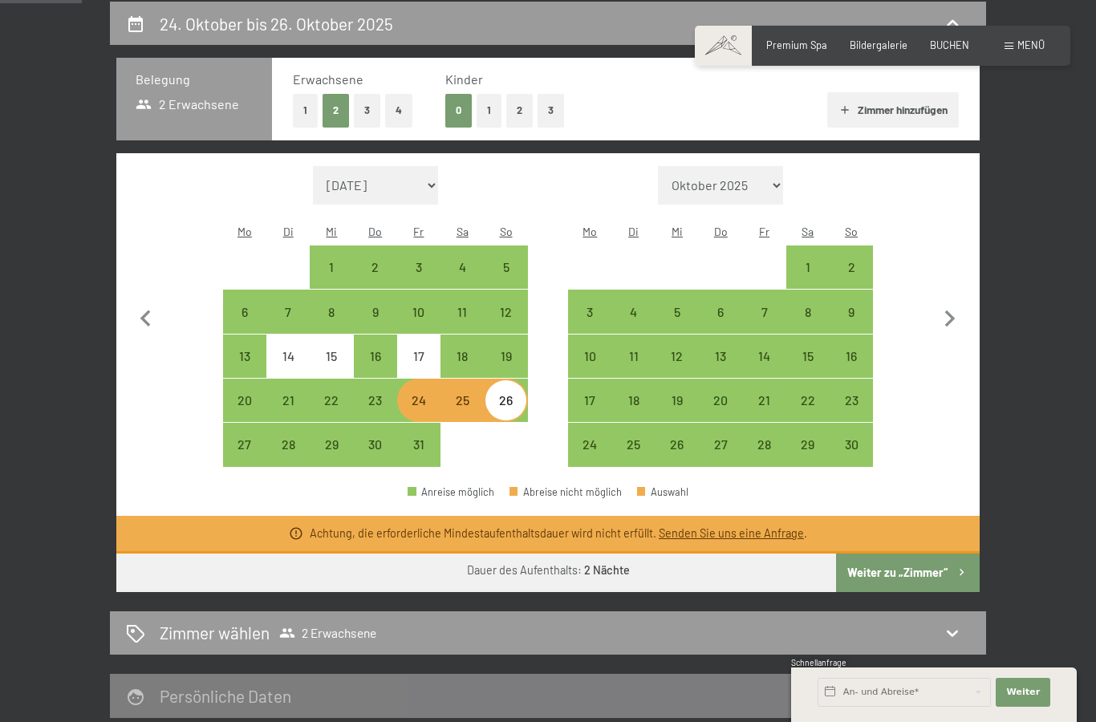
click at [422, 306] on div "10" at bounding box center [419, 326] width 40 height 40
select select "[DATE]"
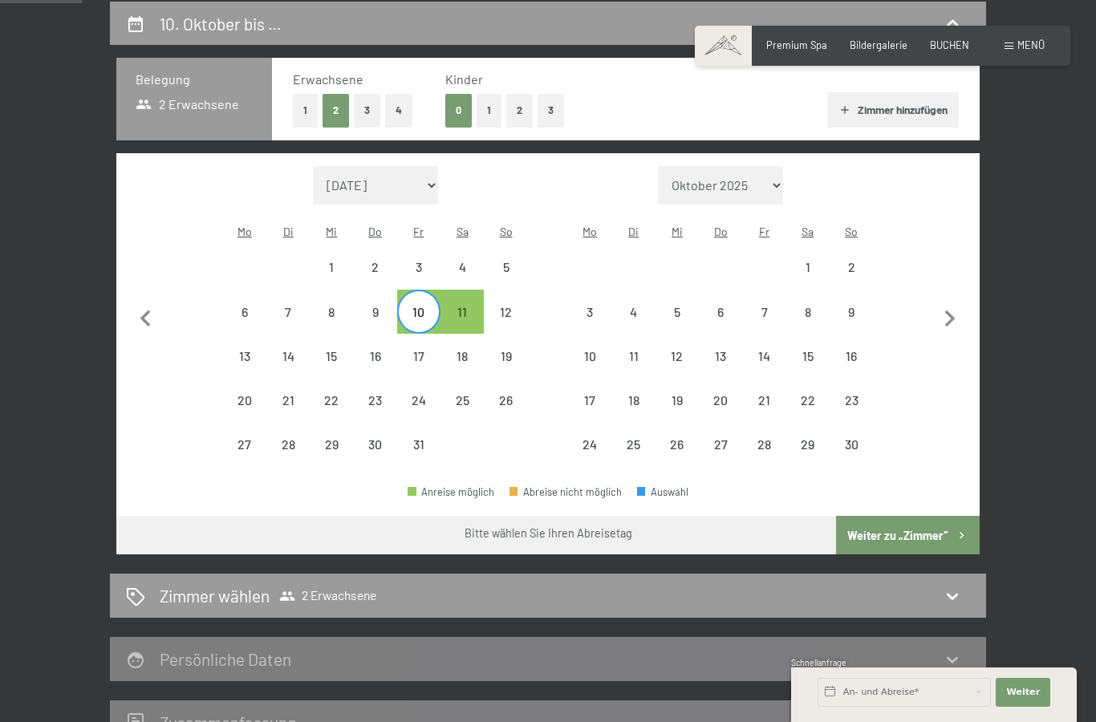
click at [500, 306] on div "12" at bounding box center [505, 326] width 40 height 40
select select "[DATE]"
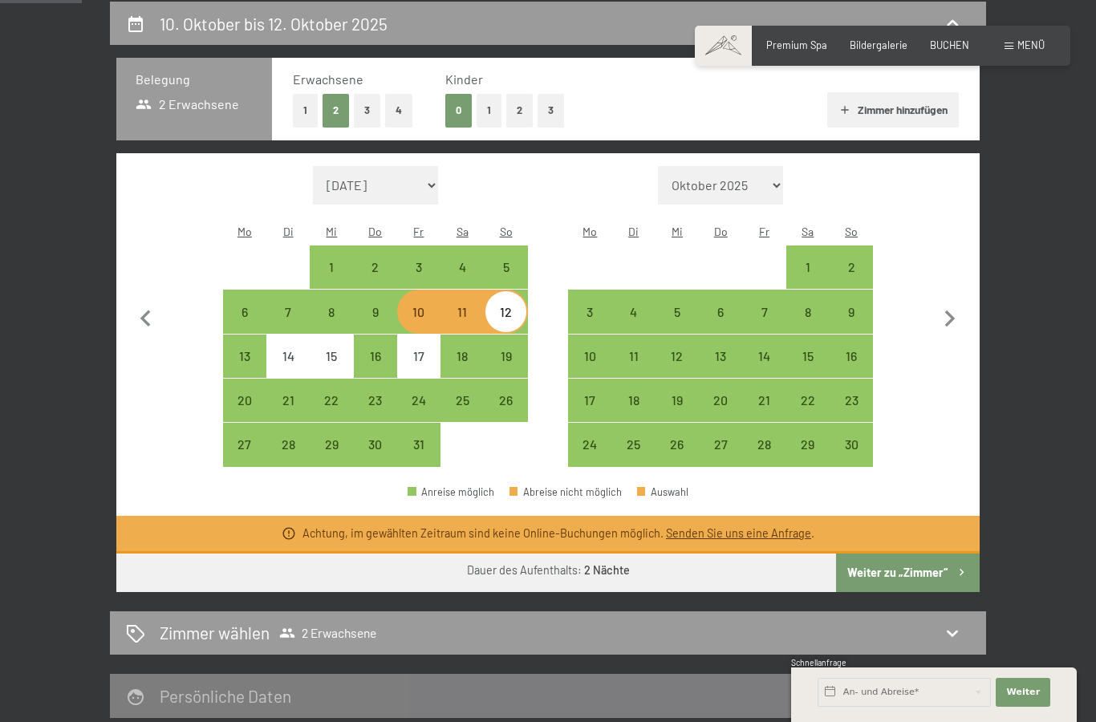
click at [421, 306] on div "10" at bounding box center [419, 326] width 40 height 40
select select "[DATE]"
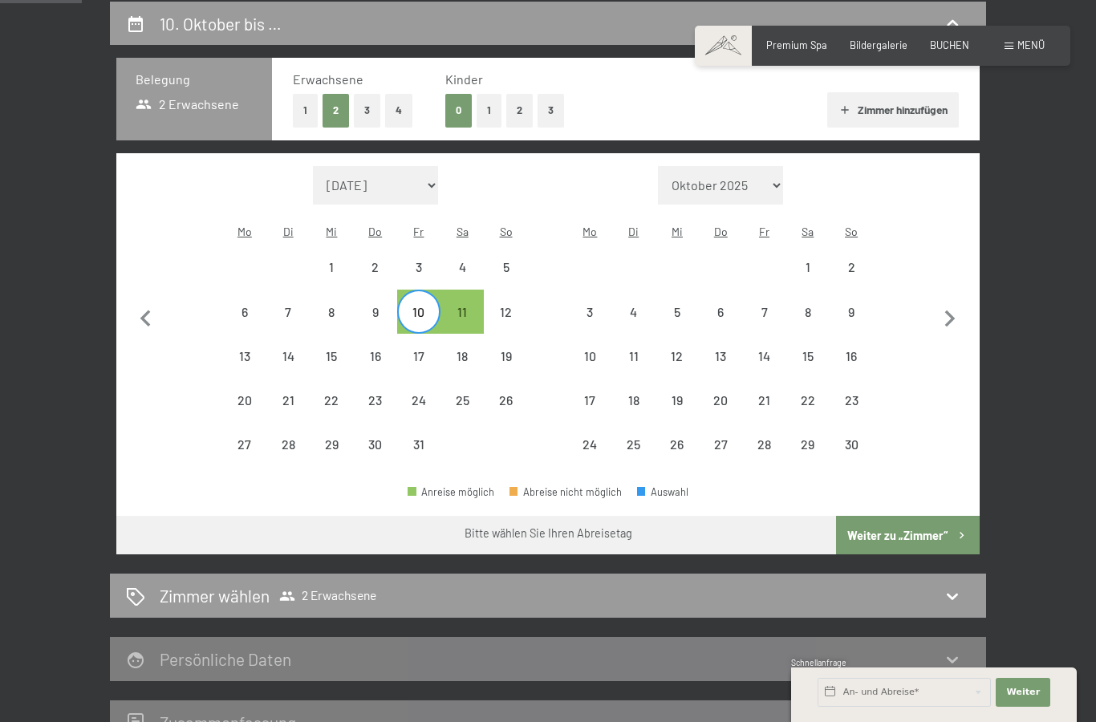
click at [420, 438] on div "31" at bounding box center [419, 458] width 40 height 40
select select "[DATE]"
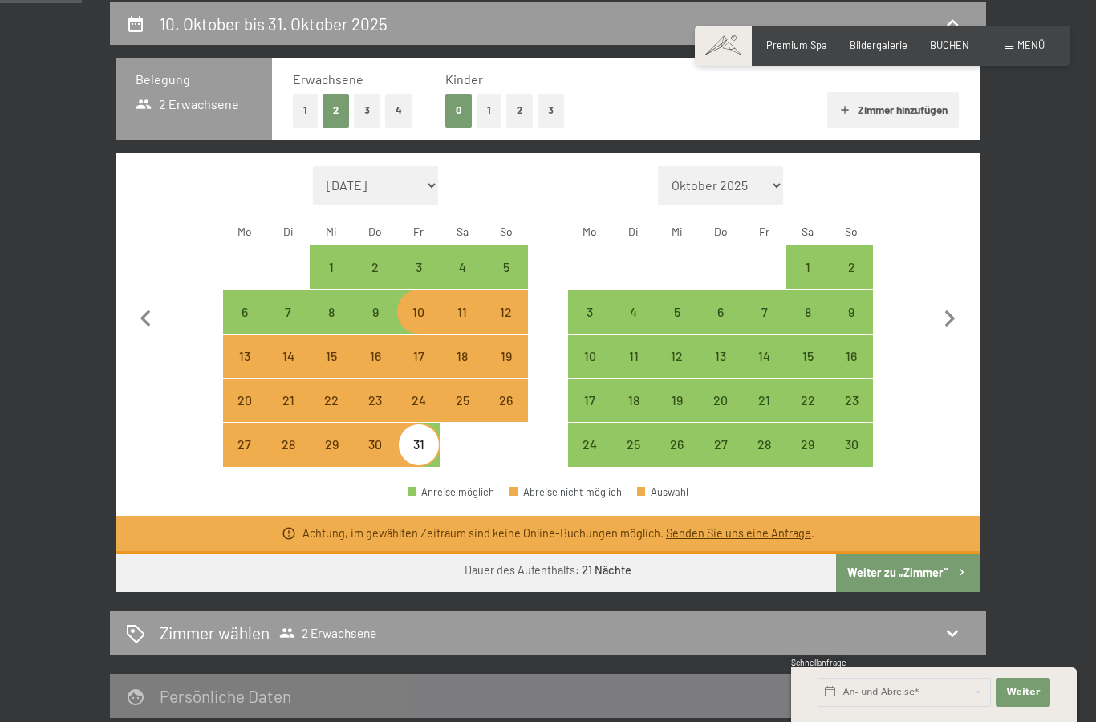
click at [765, 306] on div "7" at bounding box center [764, 326] width 40 height 40
select select "[DATE]"
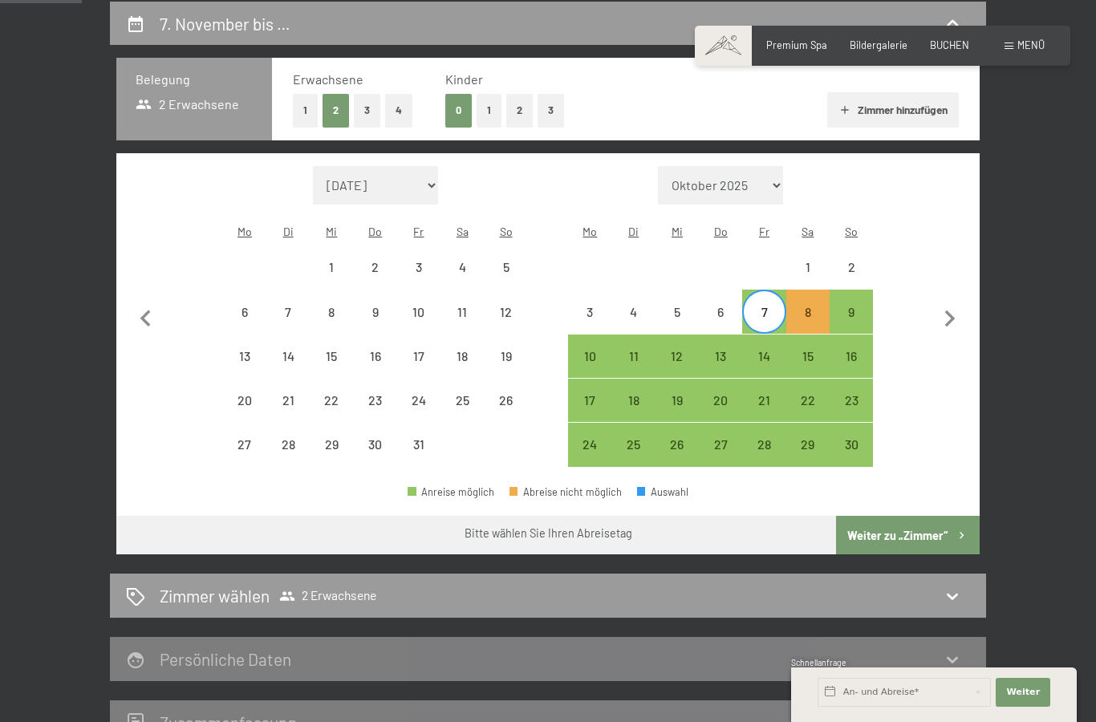
click at [852, 306] on div "9" at bounding box center [851, 326] width 40 height 40
select select "[DATE]"
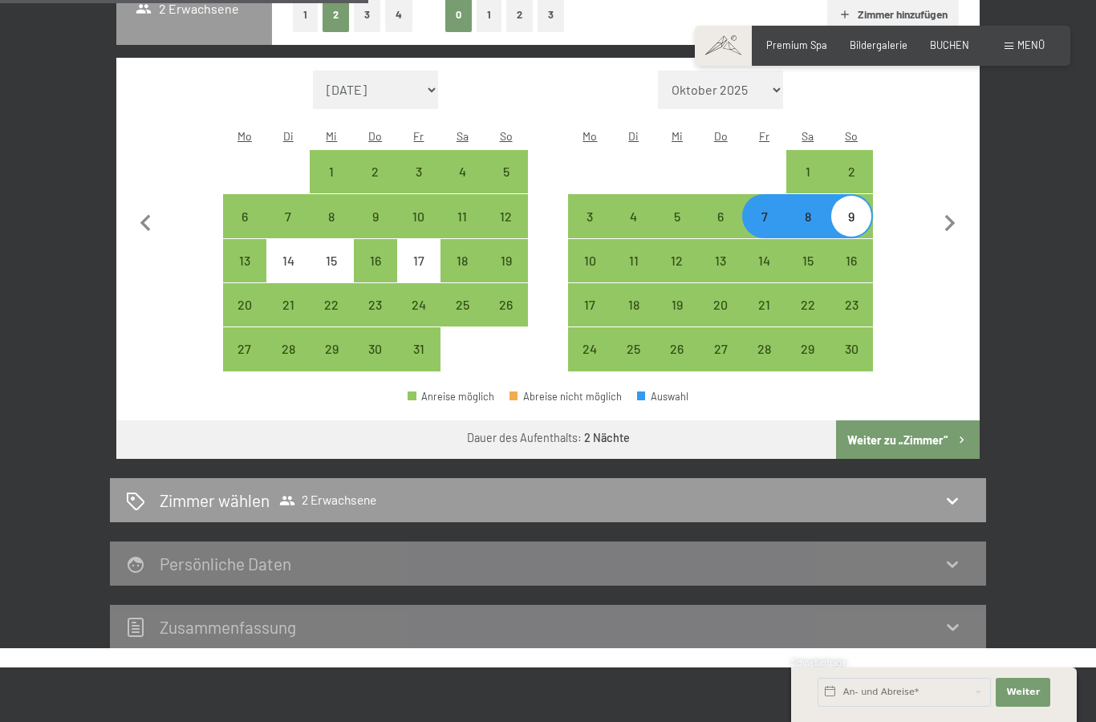
click at [934, 427] on button "Weiter zu „Zimmer“" at bounding box center [908, 439] width 144 height 39
select select "[DATE]"
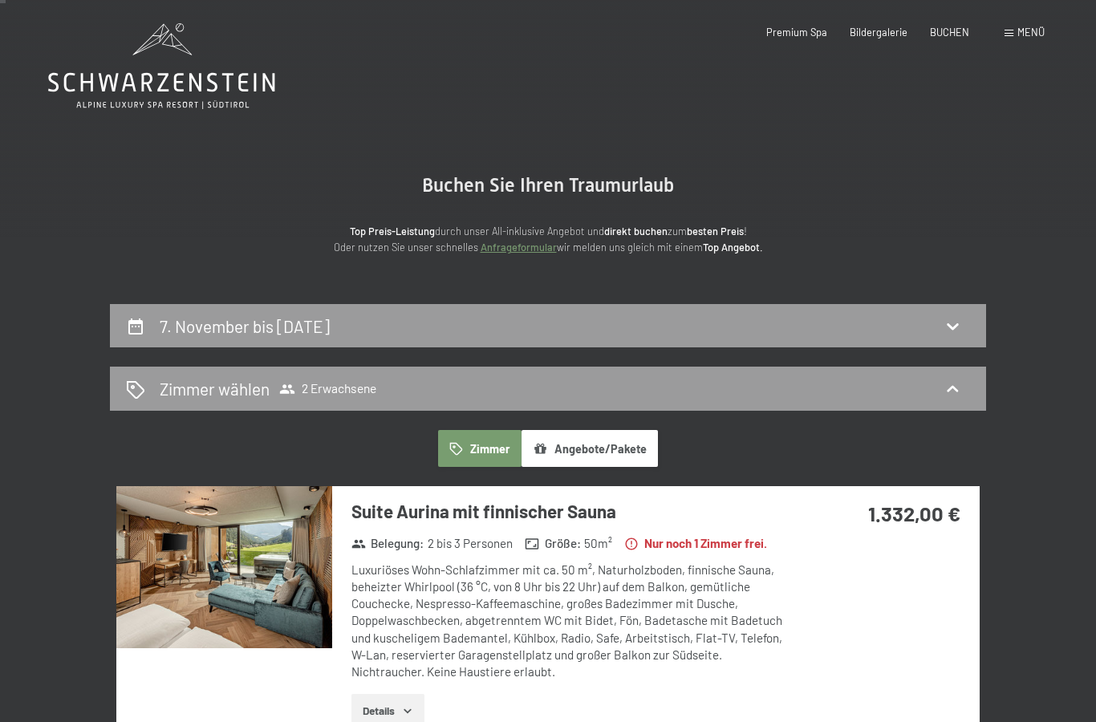
scroll to position [0, 0]
